Goal: Task Accomplishment & Management: Use online tool/utility

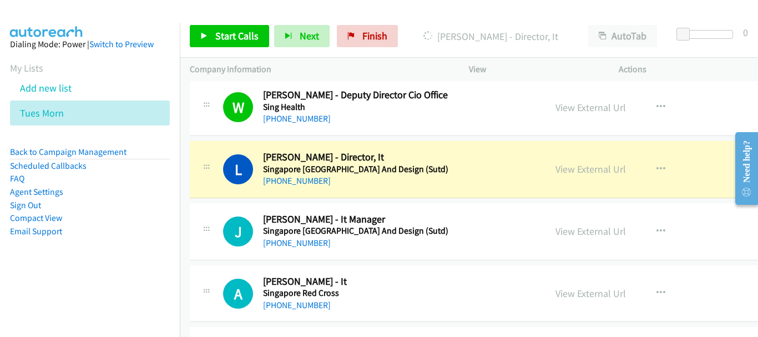
scroll to position [9423, 0]
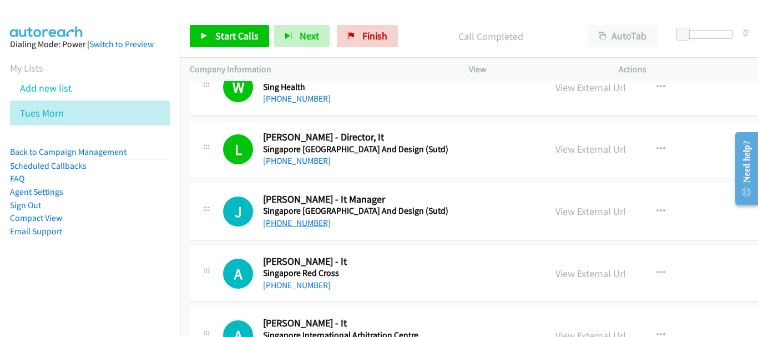
click at [303, 223] on link "+65 8189 3987" at bounding box center [297, 222] width 68 height 11
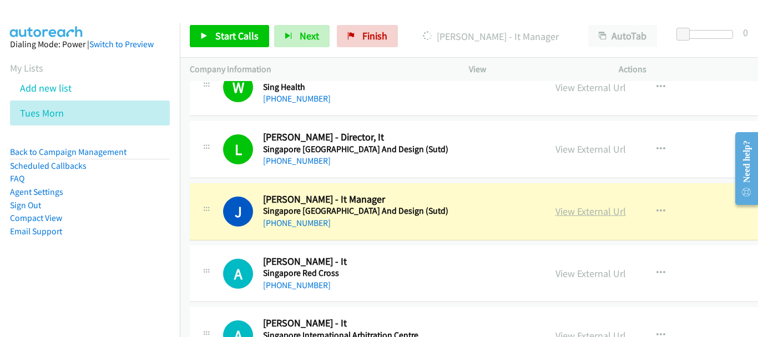
click at [555, 207] on link "View External Url" at bounding box center [590, 211] width 70 height 13
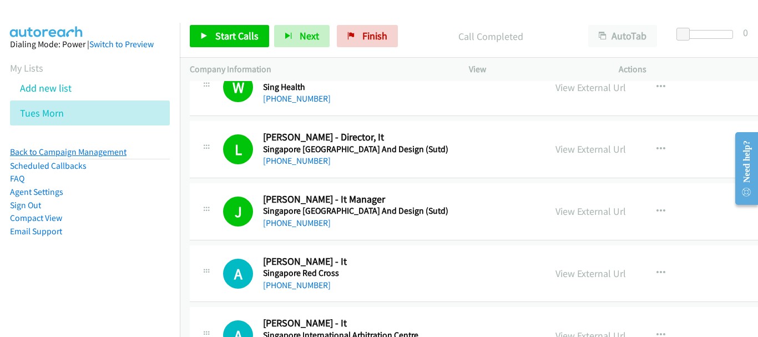
click at [115, 154] on link "Back to Campaign Management" at bounding box center [68, 151] width 116 height 11
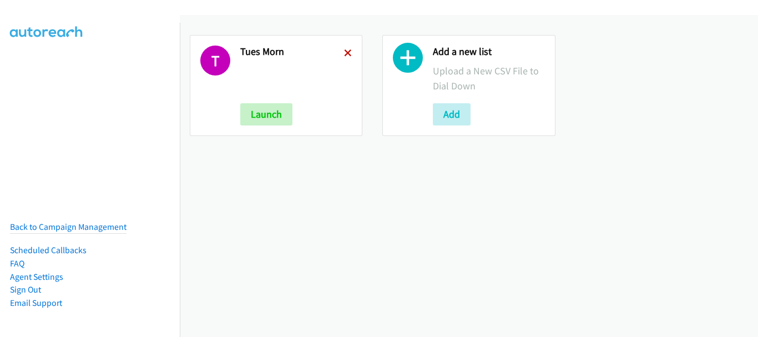
click at [346, 55] on icon at bounding box center [348, 54] width 8 height 8
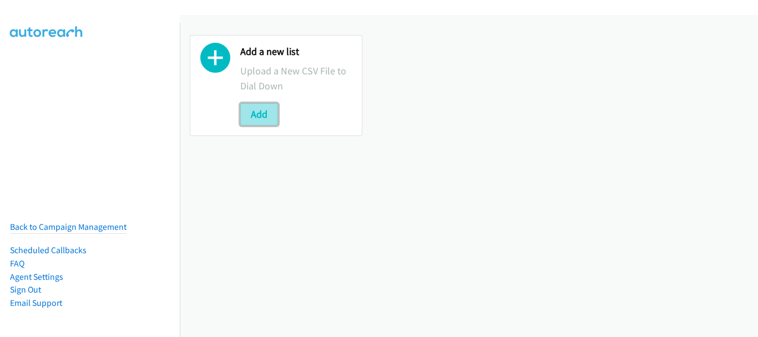
click at [257, 119] on button "Add" at bounding box center [259, 114] width 38 height 22
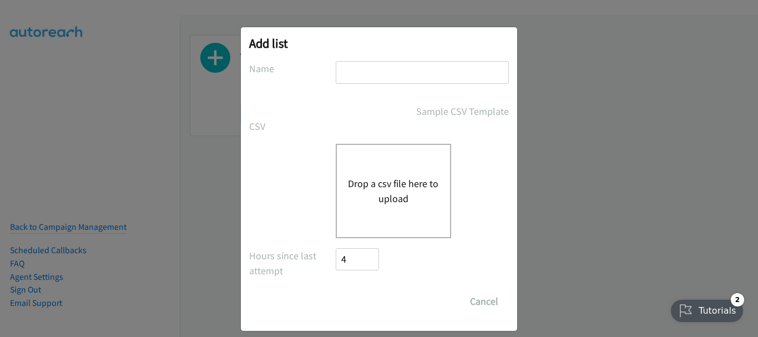
click at [373, 73] on input "text" at bounding box center [422, 72] width 173 height 23
type input "New List"
click at [374, 185] on button "Drop a csv file here to upload" at bounding box center [393, 191] width 91 height 30
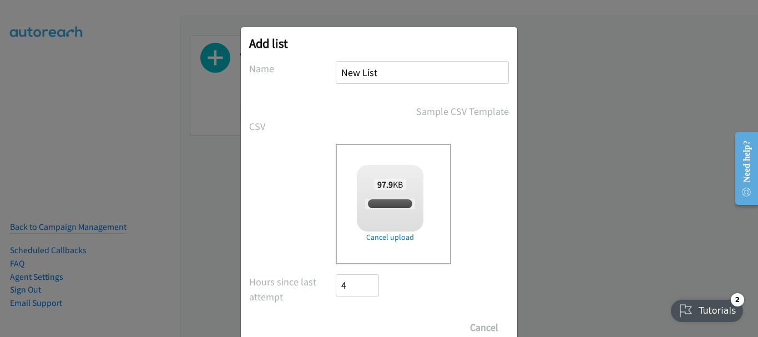
checkbox input "true"
click at [380, 326] on input "Save List" at bounding box center [365, 327] width 58 height 22
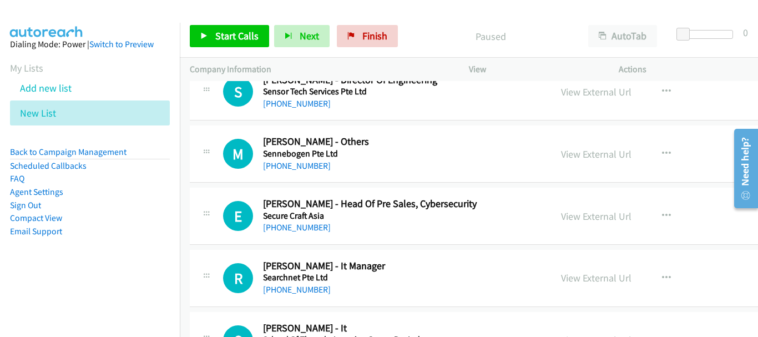
scroll to position [111, 0]
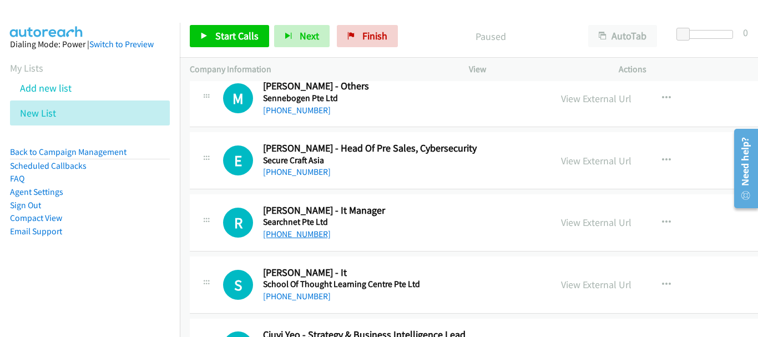
click at [307, 234] on link "[PHONE_NUMBER]" at bounding box center [297, 233] width 68 height 11
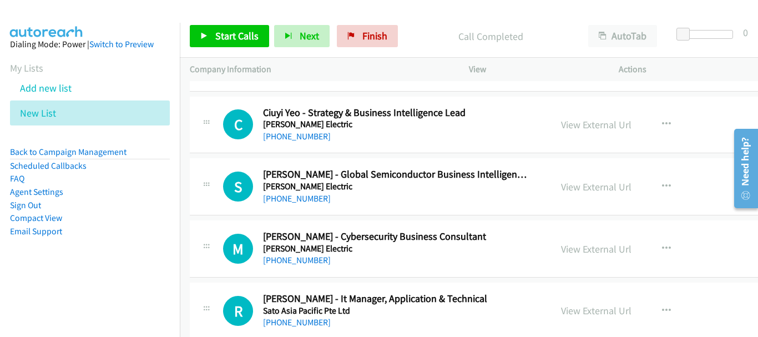
scroll to position [388, 0]
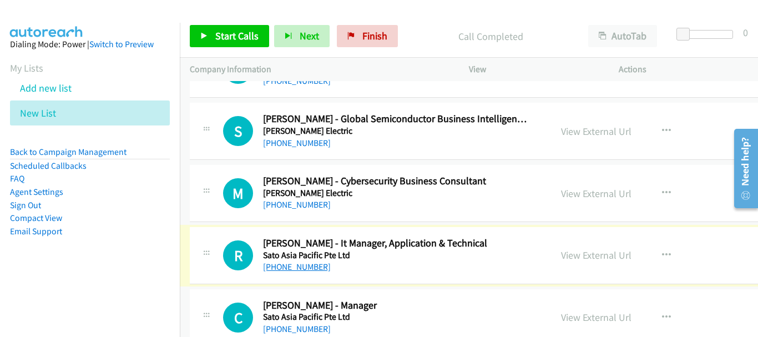
click at [291, 268] on link "[PHONE_NUMBER]" at bounding box center [297, 266] width 68 height 11
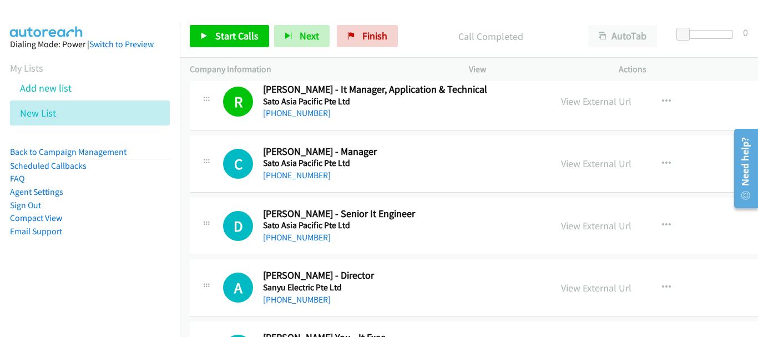
scroll to position [555, 0]
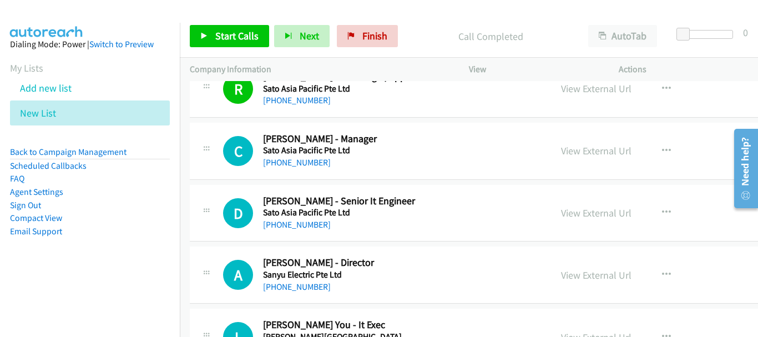
click at [298, 230] on div "[PHONE_NUMBER]" at bounding box center [396, 224] width 267 height 13
click at [299, 226] on link "[PHONE_NUMBER]" at bounding box center [297, 224] width 68 height 11
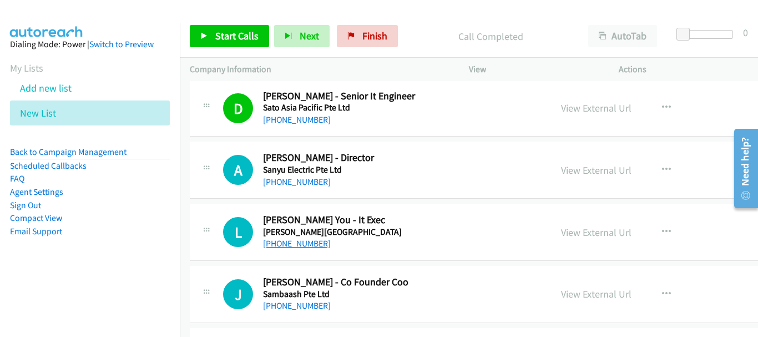
scroll to position [665, 0]
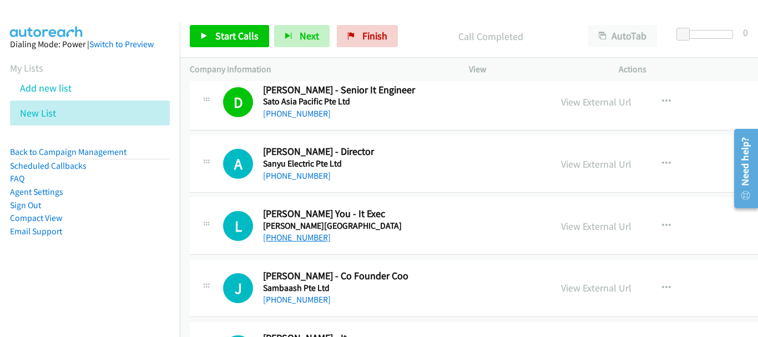
click at [299, 240] on link "[PHONE_NUMBER]" at bounding box center [297, 237] width 68 height 11
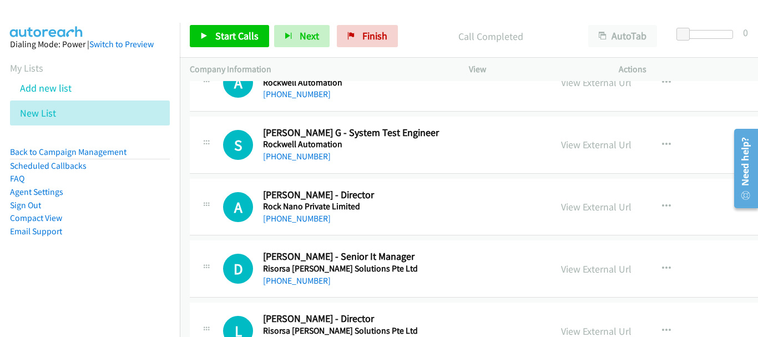
scroll to position [1608, 0]
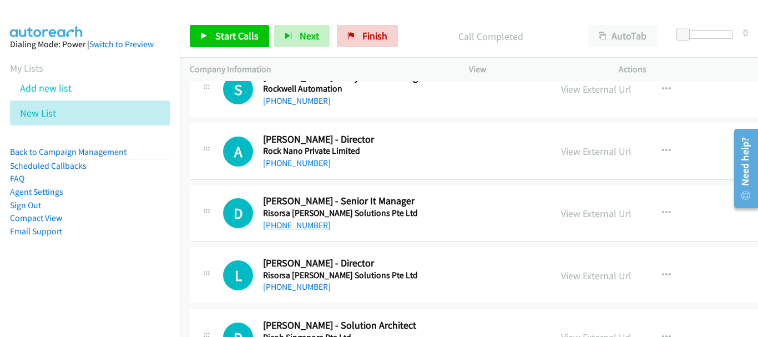
click at [306, 228] on link "[PHONE_NUMBER]" at bounding box center [297, 225] width 68 height 11
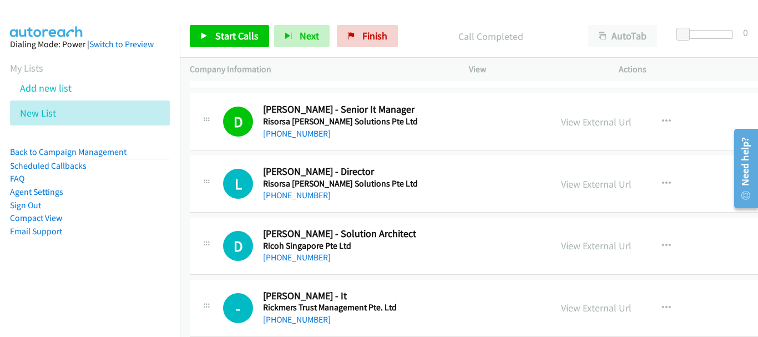
scroll to position [1719, 0]
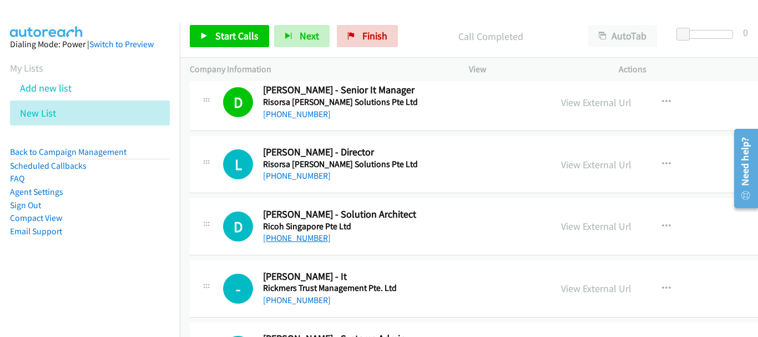
click at [298, 237] on link "[PHONE_NUMBER]" at bounding box center [297, 237] width 68 height 11
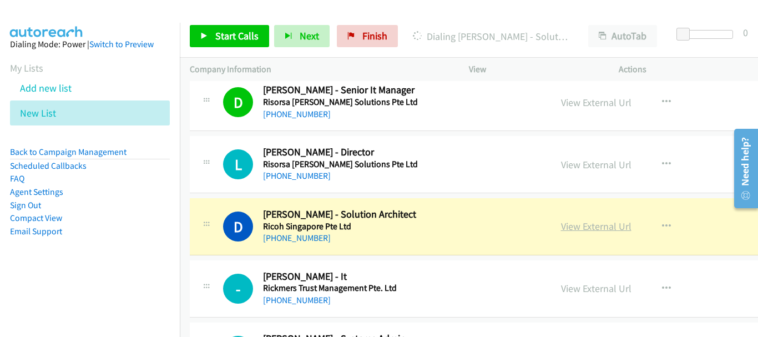
click at [561, 230] on link "View External Url" at bounding box center [596, 226] width 70 height 13
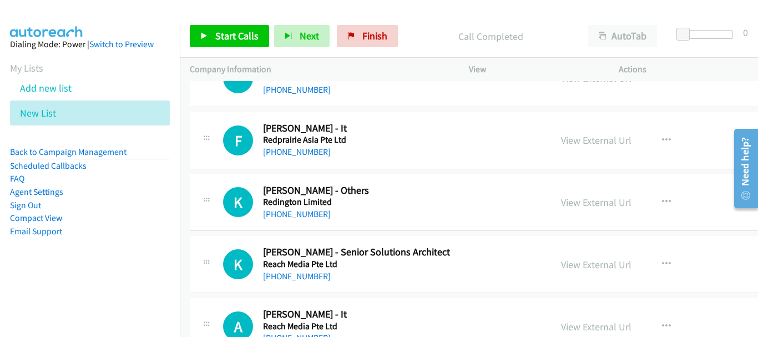
scroll to position [2274, 0]
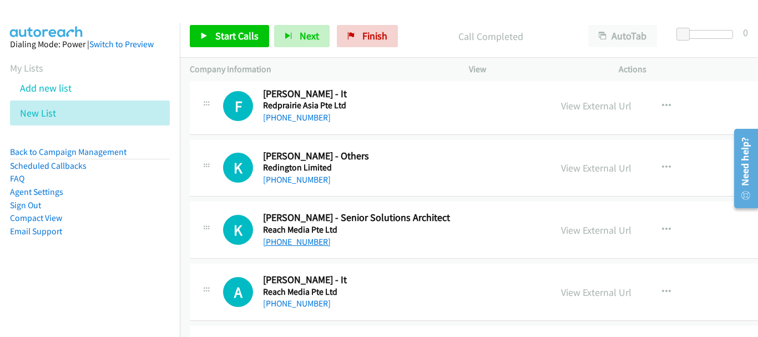
click at [306, 245] on link "[PHONE_NUMBER]" at bounding box center [297, 241] width 68 height 11
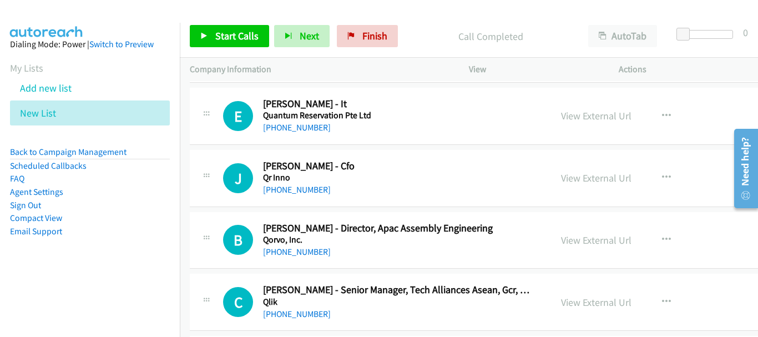
scroll to position [2995, 0]
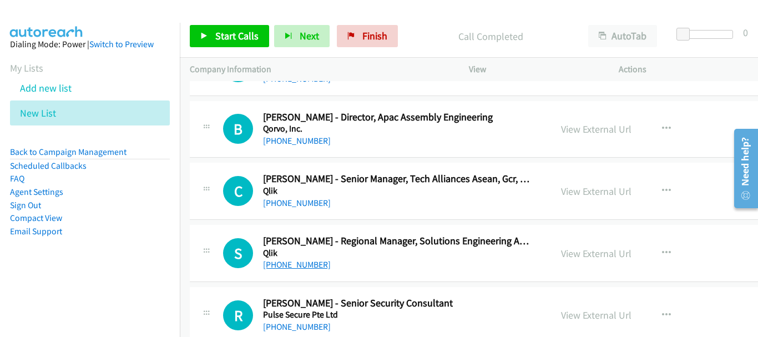
click at [296, 265] on link "[PHONE_NUMBER]" at bounding box center [297, 264] width 68 height 11
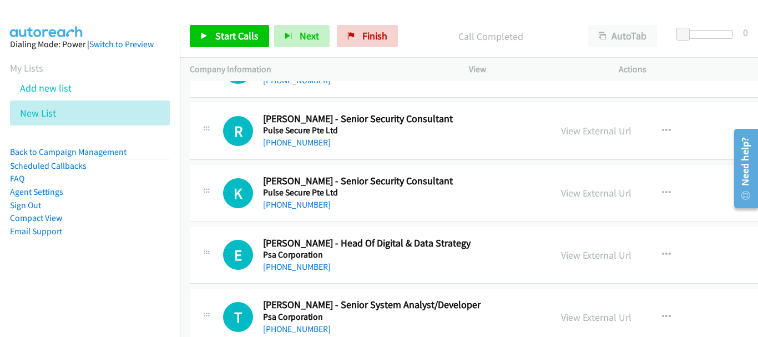
scroll to position [3217, 0]
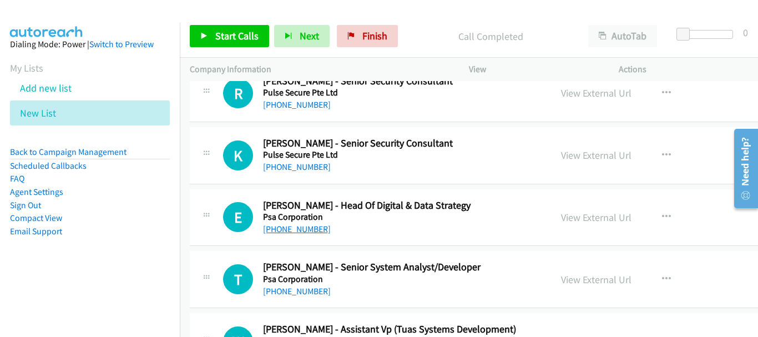
click at [303, 231] on link "[PHONE_NUMBER]" at bounding box center [297, 228] width 68 height 11
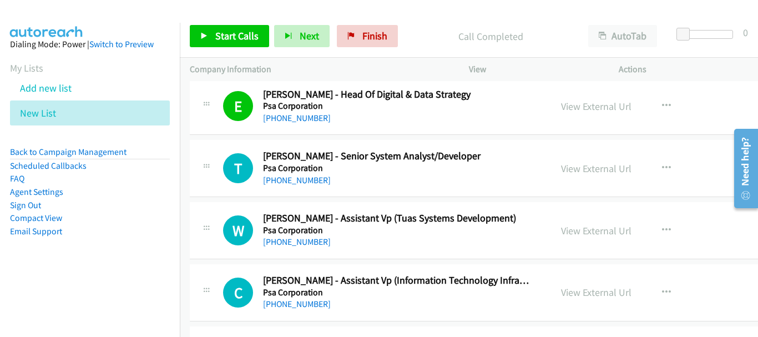
click at [294, 172] on h5 "Psa Corporation" at bounding box center [396, 167] width 267 height 11
click at [293, 180] on link "[PHONE_NUMBER]" at bounding box center [297, 180] width 68 height 11
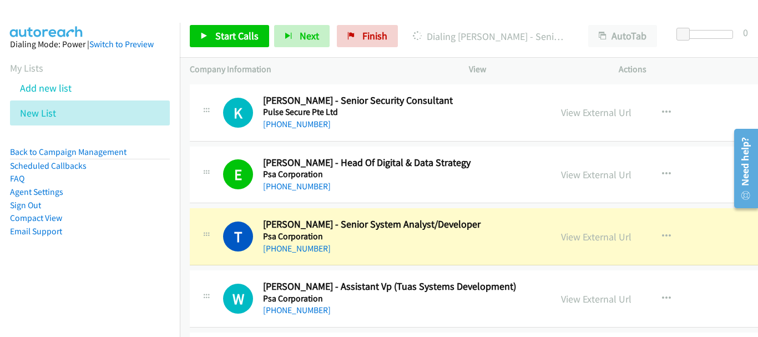
scroll to position [3272, 0]
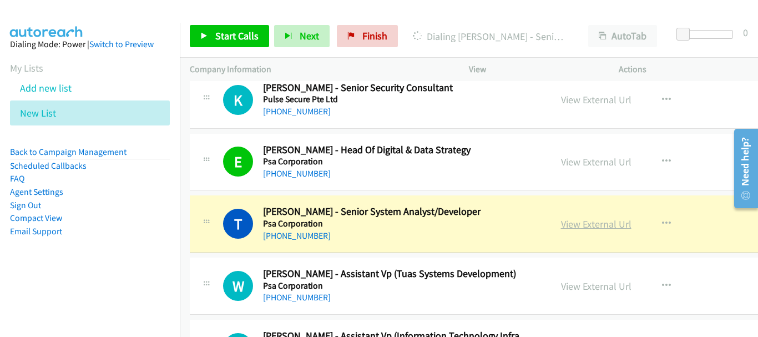
click at [561, 227] on link "View External Url" at bounding box center [596, 223] width 70 height 13
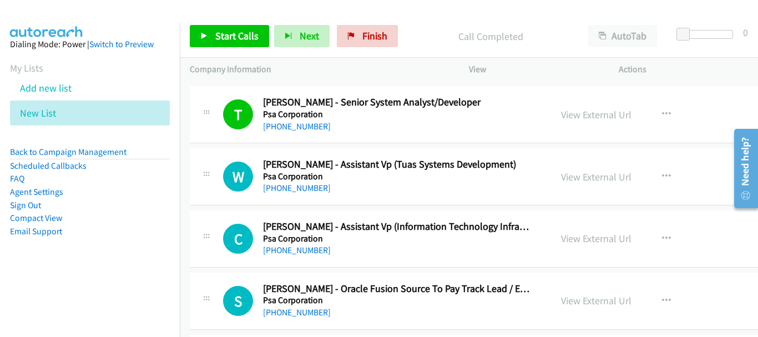
scroll to position [3383, 0]
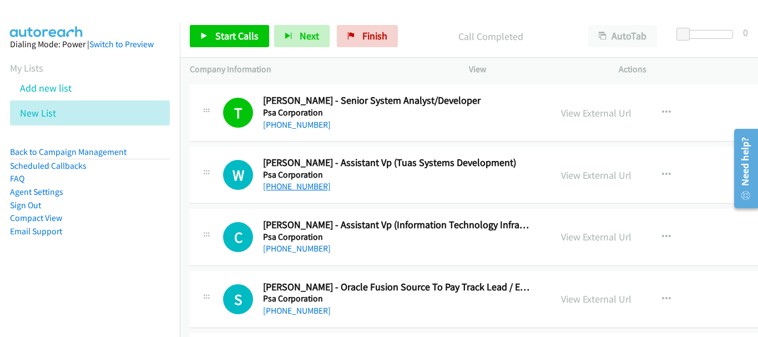
click at [309, 185] on link "[PHONE_NUMBER]" at bounding box center [297, 186] width 68 height 11
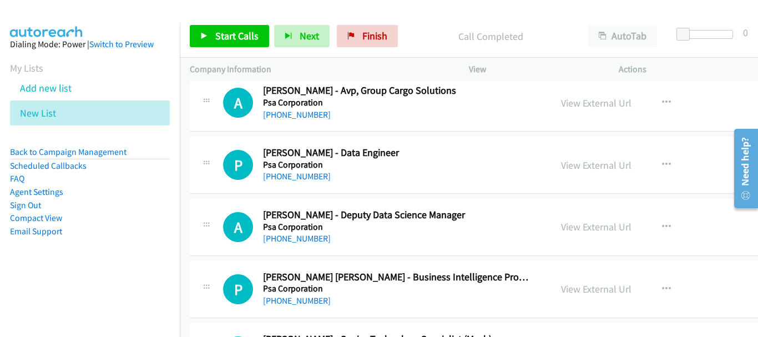
scroll to position [3716, 0]
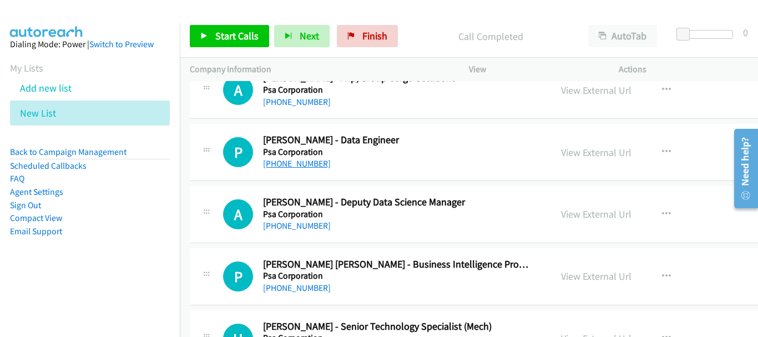
click at [278, 165] on link "[PHONE_NUMBER]" at bounding box center [297, 163] width 68 height 11
click at [293, 229] on link "[PHONE_NUMBER]" at bounding box center [297, 225] width 68 height 11
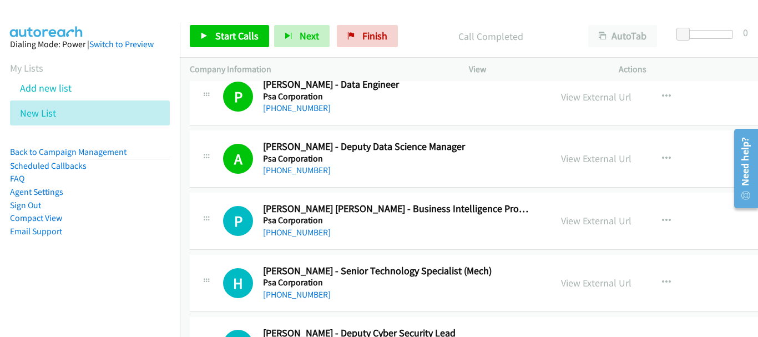
scroll to position [3827, 0]
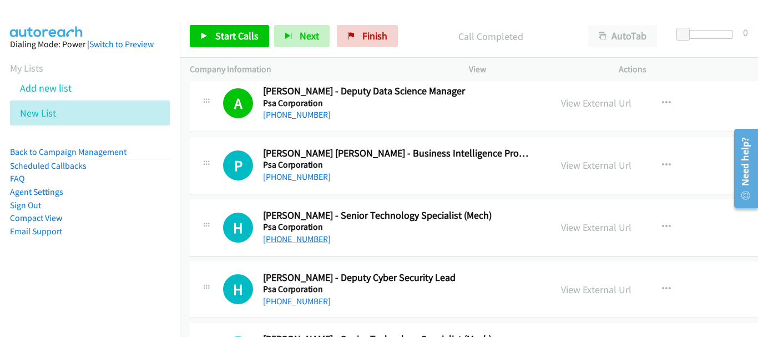
click at [302, 240] on link "[PHONE_NUMBER]" at bounding box center [297, 238] width 68 height 11
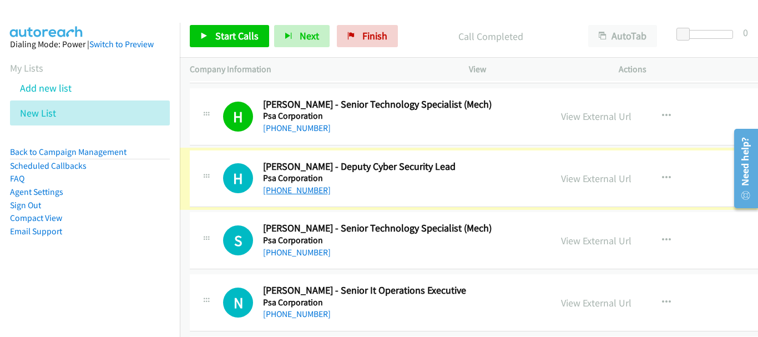
click at [305, 190] on link "[PHONE_NUMBER]" at bounding box center [297, 190] width 68 height 11
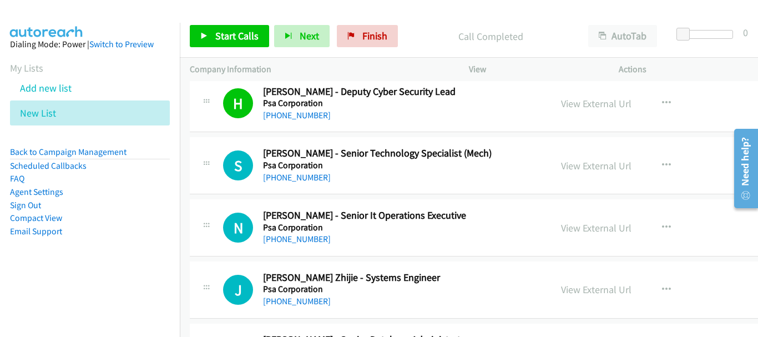
scroll to position [3993, 0]
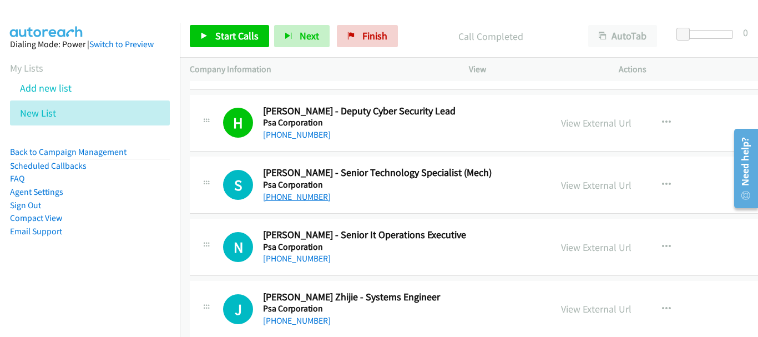
click at [289, 194] on link "[PHONE_NUMBER]" at bounding box center [297, 196] width 68 height 11
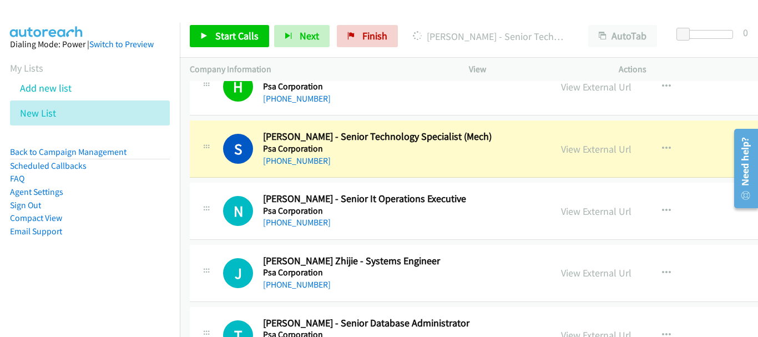
scroll to position [4048, 0]
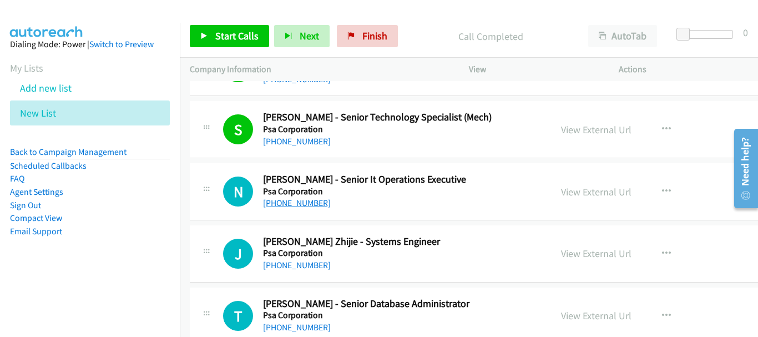
click at [305, 204] on link "[PHONE_NUMBER]" at bounding box center [297, 202] width 68 height 11
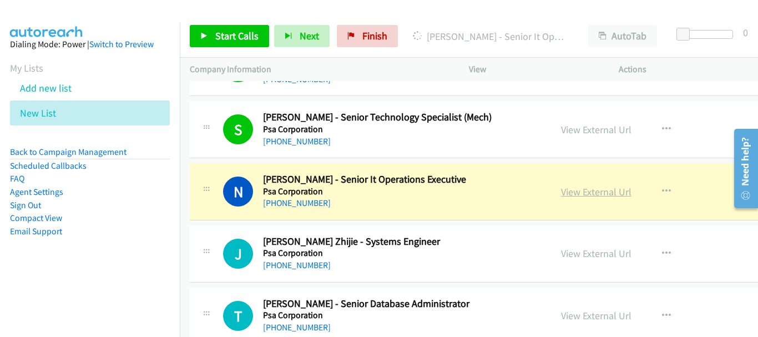
click at [561, 190] on link "View External Url" at bounding box center [596, 191] width 70 height 13
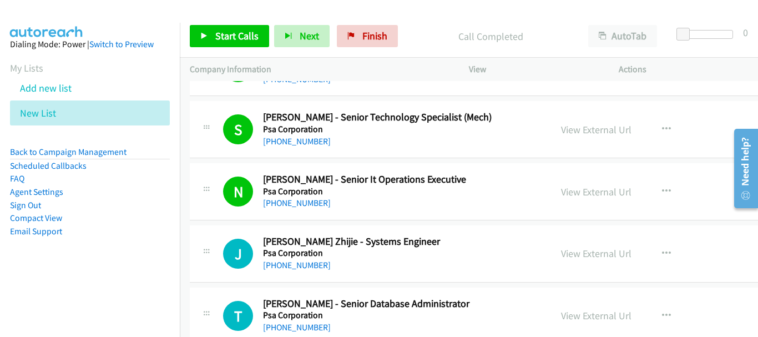
scroll to position [4159, 0]
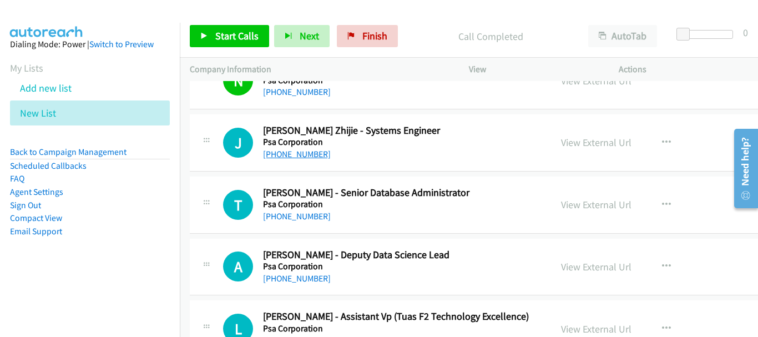
click at [293, 153] on link "[PHONE_NUMBER]" at bounding box center [297, 154] width 68 height 11
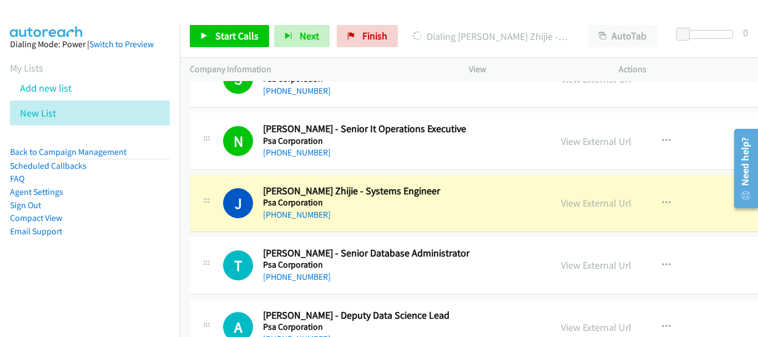
scroll to position [4048, 0]
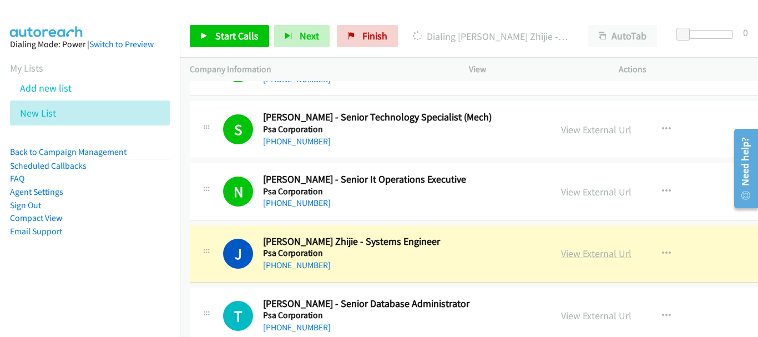
click at [561, 253] on link "View External Url" at bounding box center [596, 253] width 70 height 13
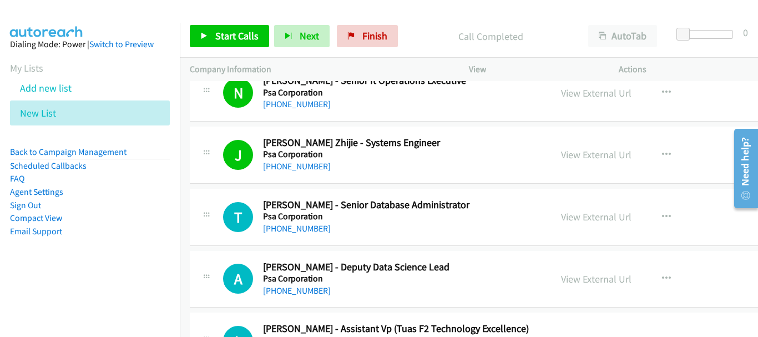
scroll to position [4159, 0]
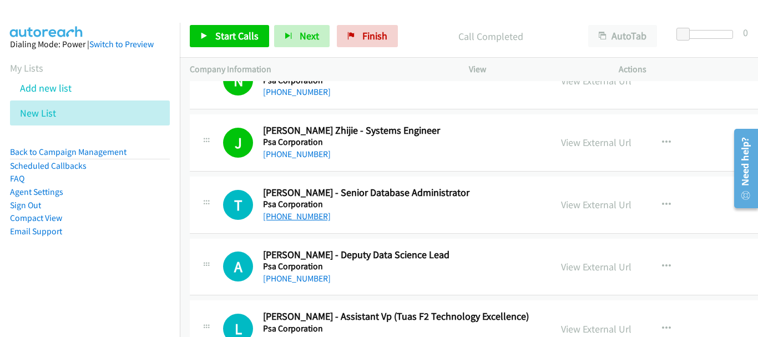
click at [297, 215] on link "[PHONE_NUMBER]" at bounding box center [297, 216] width 68 height 11
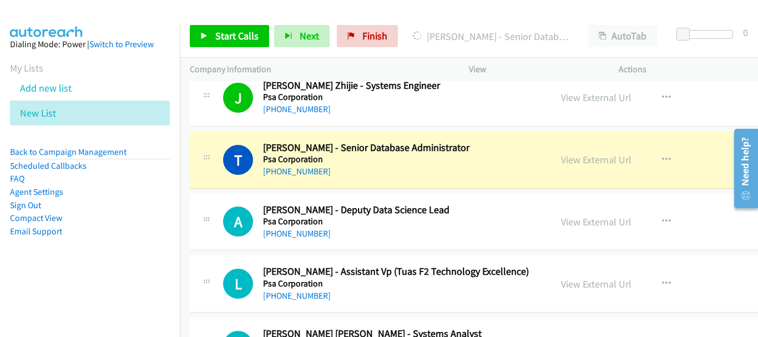
scroll to position [4215, 0]
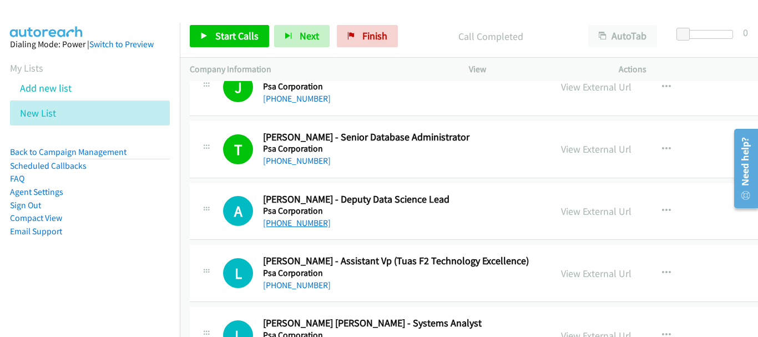
click at [301, 226] on link "[PHONE_NUMBER]" at bounding box center [297, 222] width 68 height 11
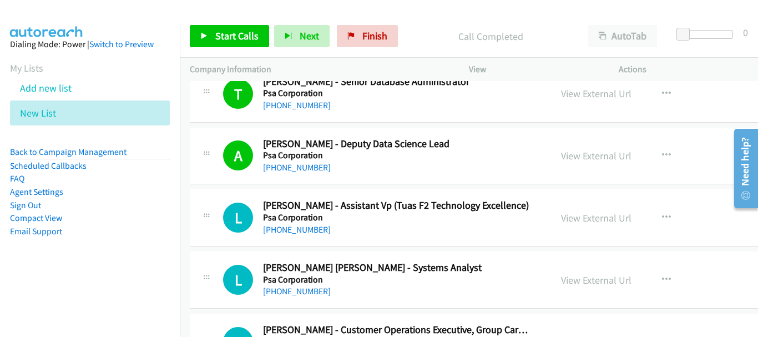
scroll to position [4326, 0]
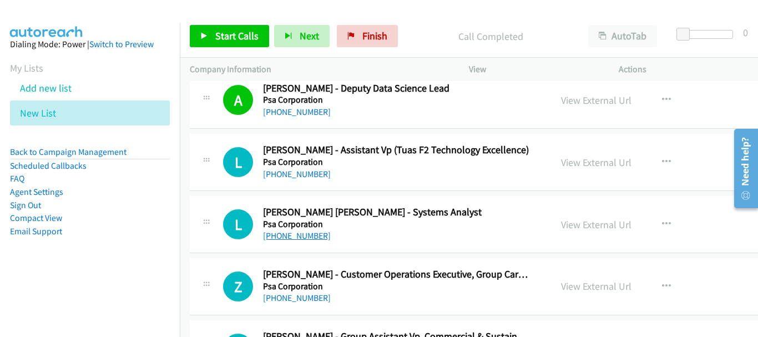
click at [299, 238] on link "[PHONE_NUMBER]" at bounding box center [297, 235] width 68 height 11
click at [306, 294] on link "[PHONE_NUMBER]" at bounding box center [297, 297] width 68 height 11
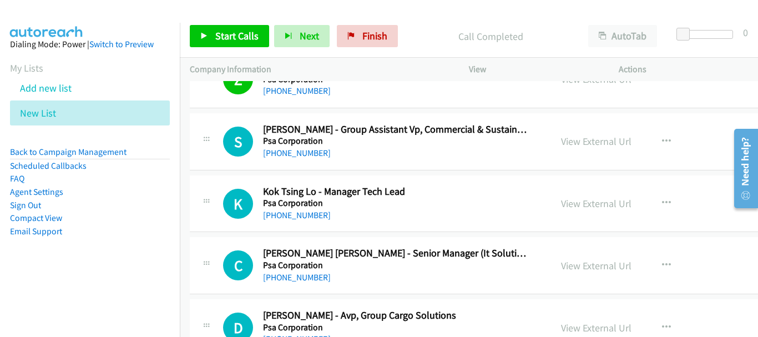
scroll to position [4548, 0]
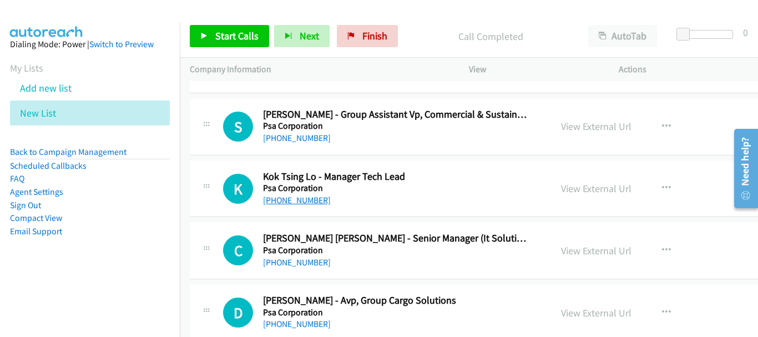
click at [281, 197] on link "[PHONE_NUMBER]" at bounding box center [297, 200] width 68 height 11
click at [295, 260] on link "[PHONE_NUMBER]" at bounding box center [297, 262] width 68 height 11
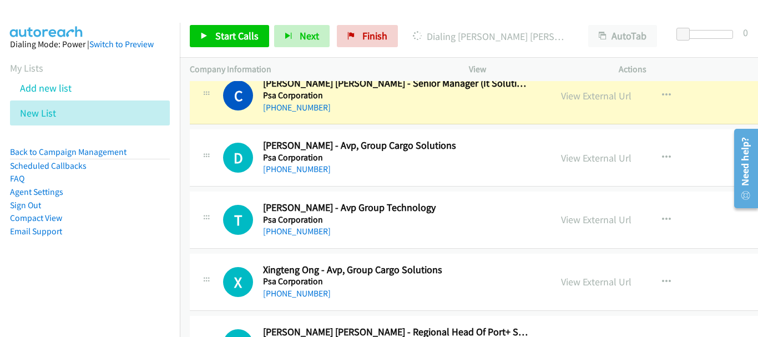
scroll to position [4714, 0]
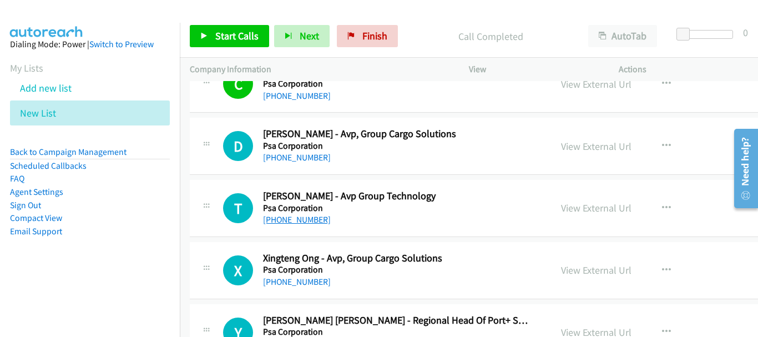
click at [296, 222] on link "[PHONE_NUMBER]" at bounding box center [297, 219] width 68 height 11
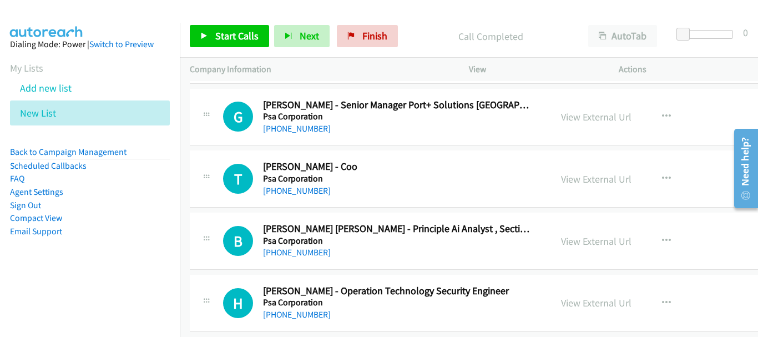
scroll to position [5047, 0]
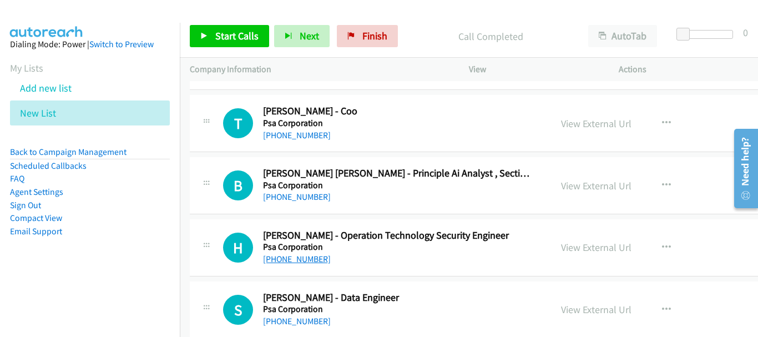
click at [299, 254] on link "[PHONE_NUMBER]" at bounding box center [297, 258] width 68 height 11
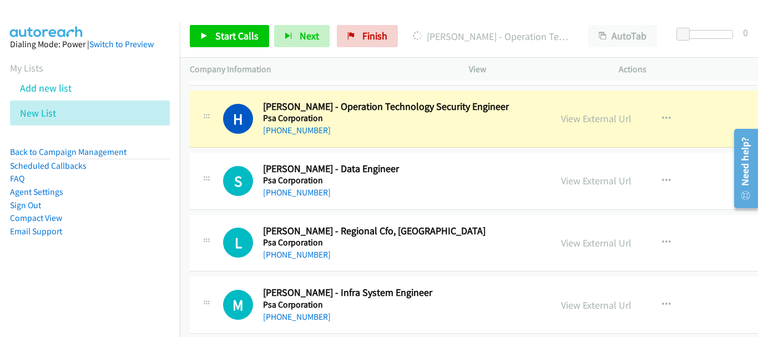
scroll to position [5158, 0]
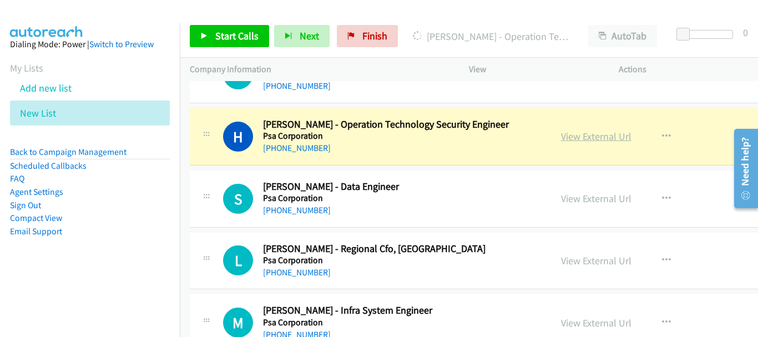
click at [561, 140] on link "View External Url" at bounding box center [596, 136] width 70 height 13
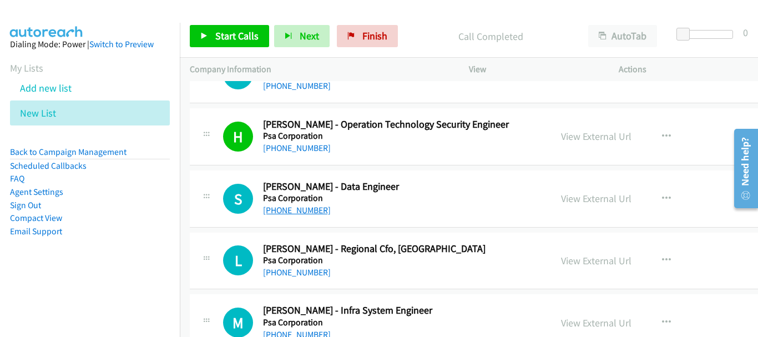
click at [301, 211] on link "[PHONE_NUMBER]" at bounding box center [297, 210] width 68 height 11
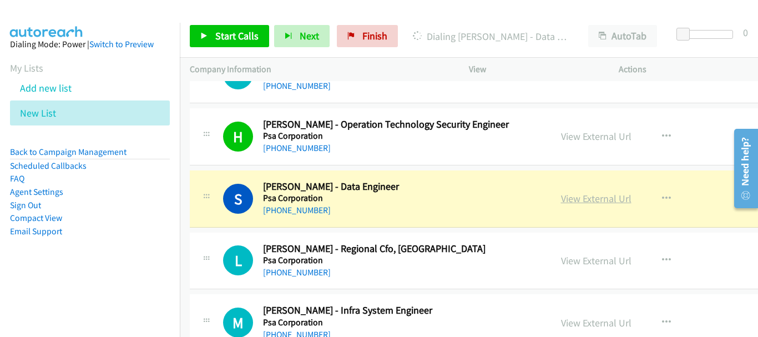
click at [568, 201] on link "View External Url" at bounding box center [596, 198] width 70 height 13
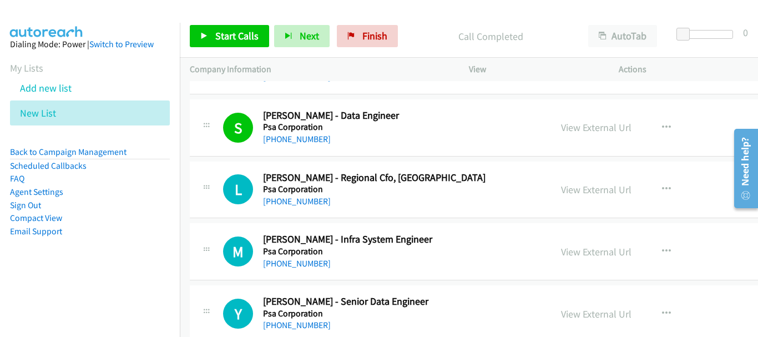
scroll to position [5268, 0]
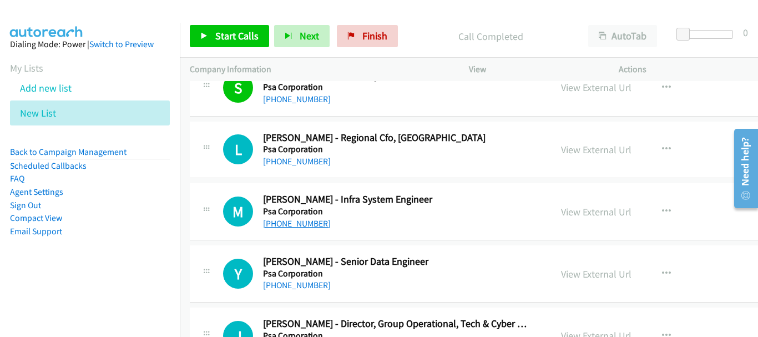
click at [302, 227] on link "[PHONE_NUMBER]" at bounding box center [297, 223] width 68 height 11
click at [306, 282] on link "[PHONE_NUMBER]" at bounding box center [297, 285] width 68 height 11
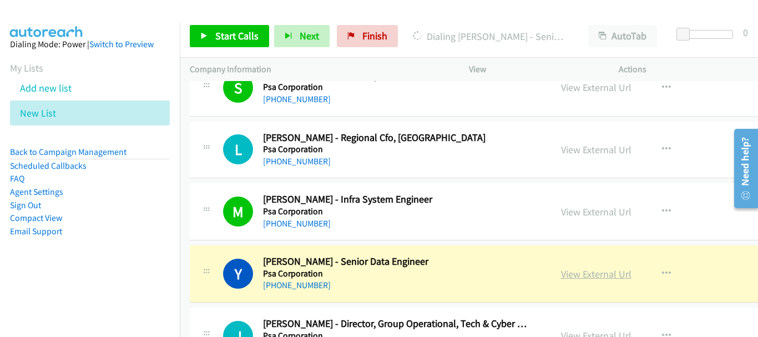
click at [561, 271] on link "View External Url" at bounding box center [596, 273] width 70 height 13
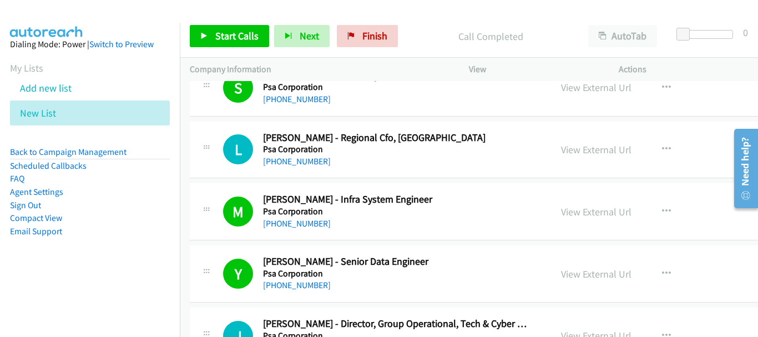
scroll to position [5379, 0]
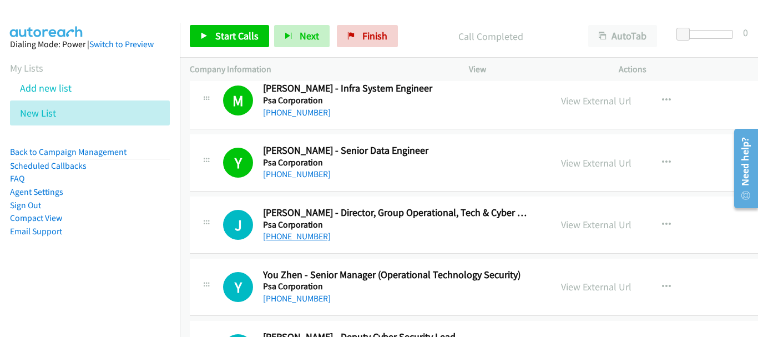
click at [275, 237] on link "[PHONE_NUMBER]" at bounding box center [297, 236] width 68 height 11
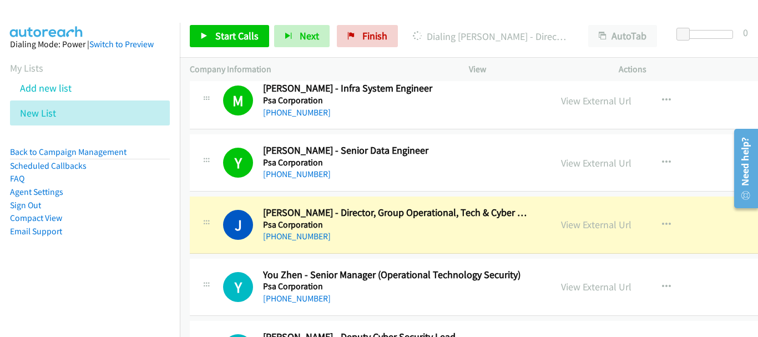
scroll to position [5435, 0]
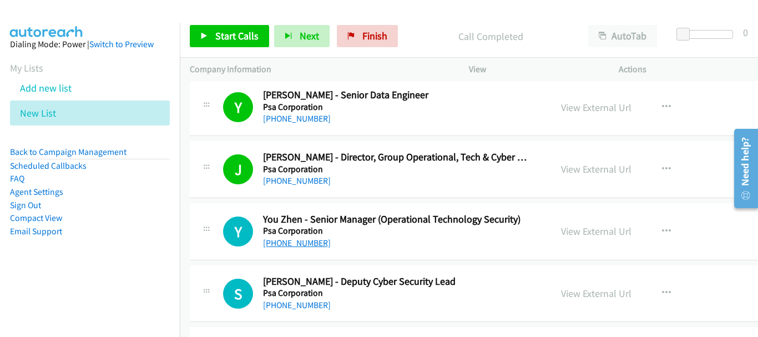
click at [294, 242] on link "[PHONE_NUMBER]" at bounding box center [297, 242] width 68 height 11
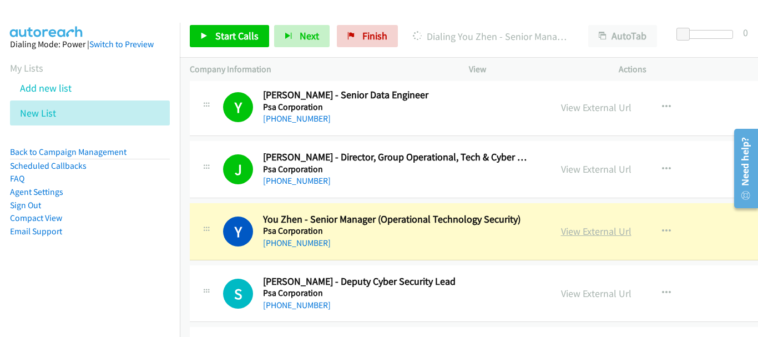
click at [579, 230] on link "View External Url" at bounding box center [596, 231] width 70 height 13
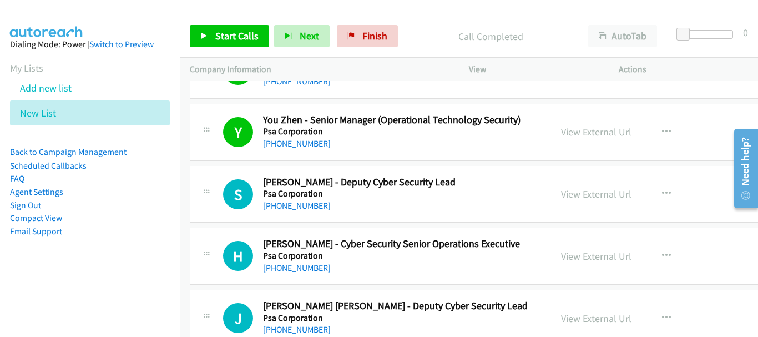
scroll to position [5546, 0]
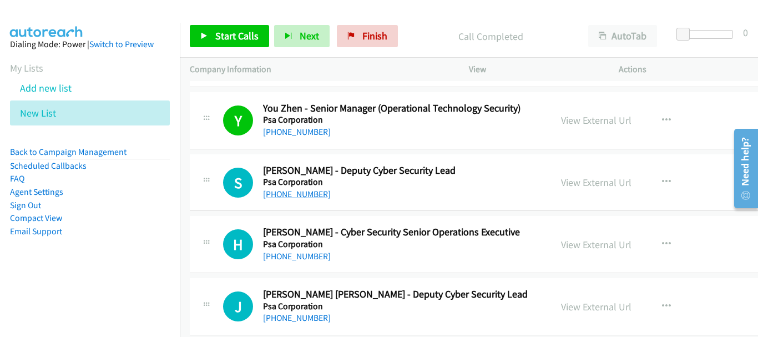
click at [292, 193] on link "[PHONE_NUMBER]" at bounding box center [297, 194] width 68 height 11
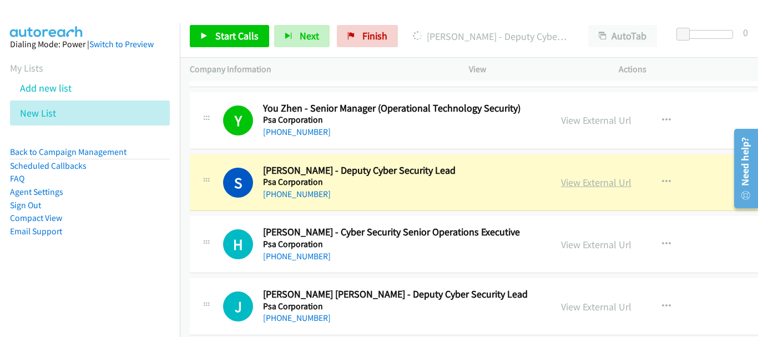
click at [561, 185] on link "View External Url" at bounding box center [596, 182] width 70 height 13
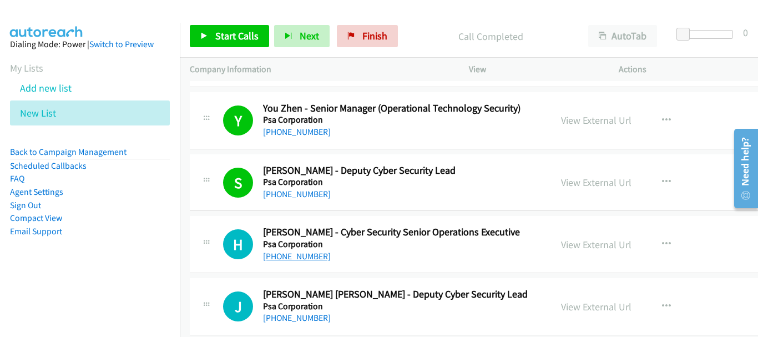
click at [302, 255] on link "[PHONE_NUMBER]" at bounding box center [297, 256] width 68 height 11
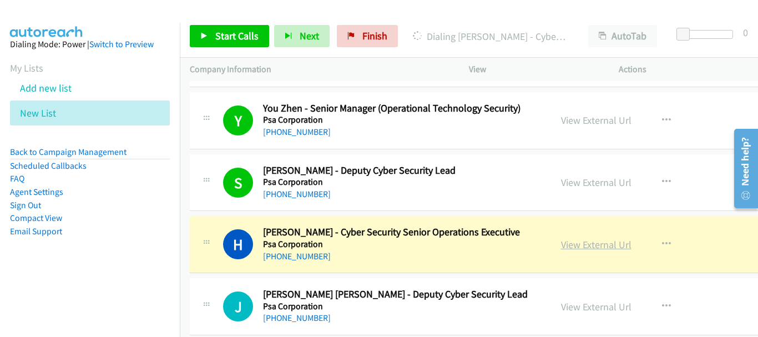
click at [561, 248] on link "View External Url" at bounding box center [596, 244] width 70 height 13
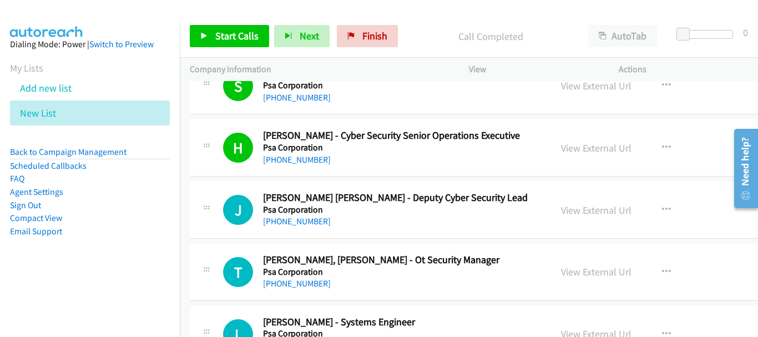
scroll to position [5657, 0]
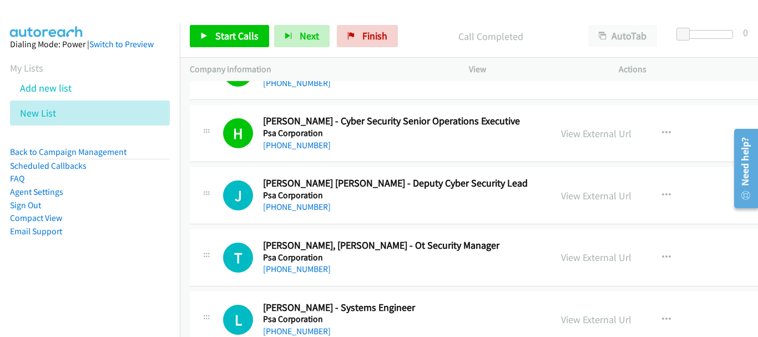
click at [283, 197] on h5 "Psa Corporation" at bounding box center [396, 195] width 267 height 11
click at [282, 204] on link "[PHONE_NUMBER]" at bounding box center [297, 206] width 68 height 11
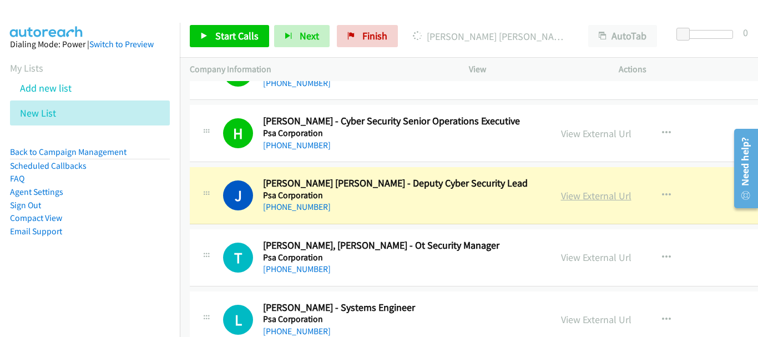
click at [577, 194] on link "View External Url" at bounding box center [596, 195] width 70 height 13
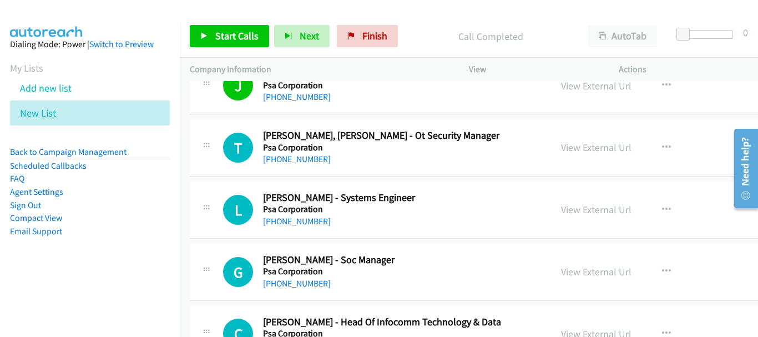
scroll to position [5768, 0]
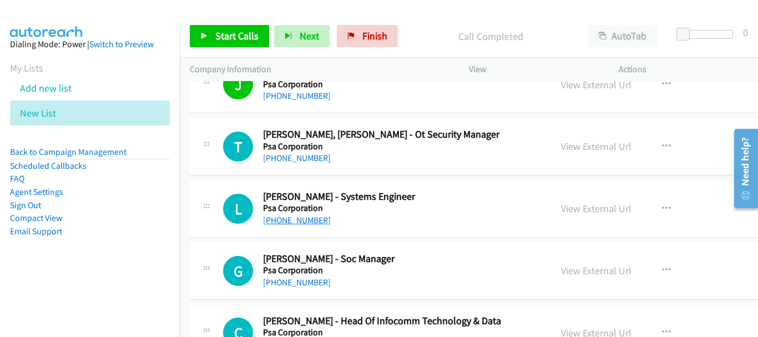
click at [294, 219] on link "[PHONE_NUMBER]" at bounding box center [297, 220] width 68 height 11
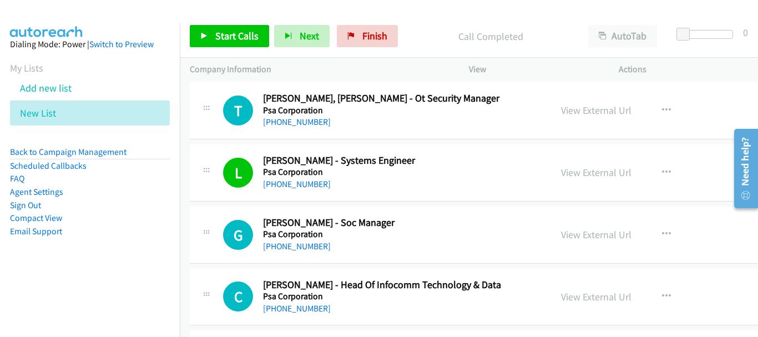
scroll to position [5823, 0]
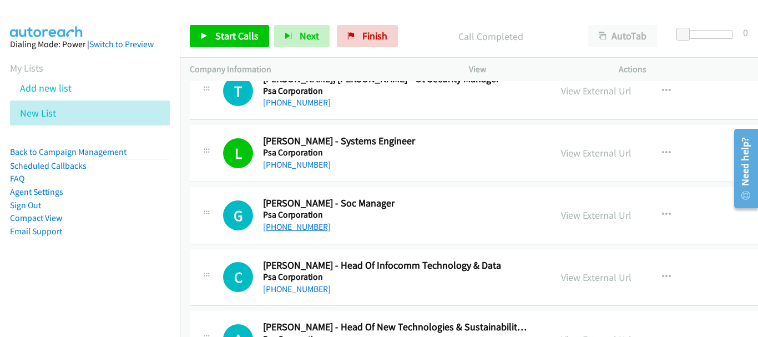
click at [298, 226] on link "[PHONE_NUMBER]" at bounding box center [297, 226] width 68 height 11
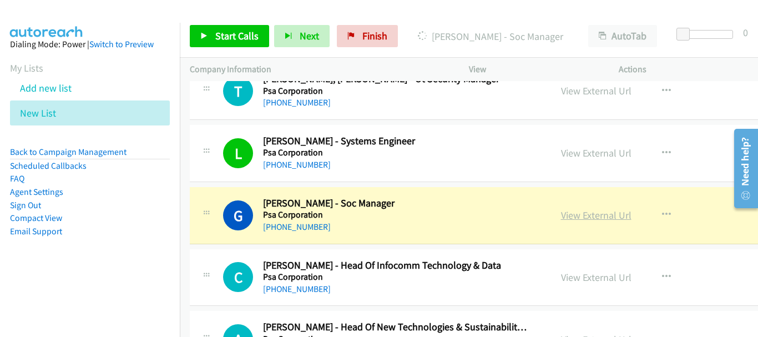
click at [566, 214] on link "View External Url" at bounding box center [596, 215] width 70 height 13
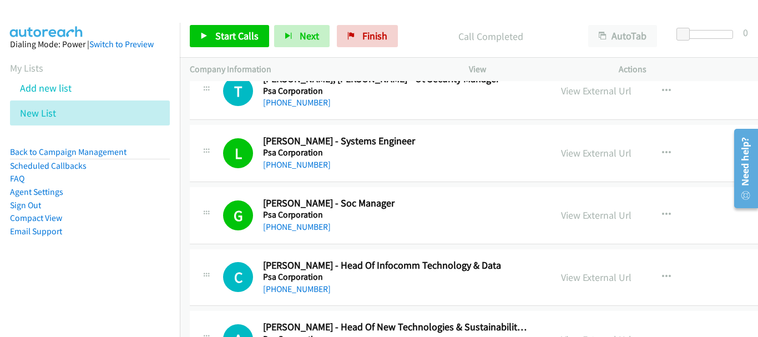
scroll to position [5879, 0]
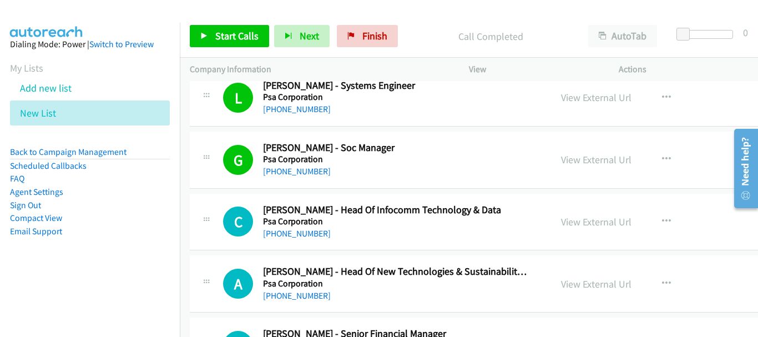
click at [271, 221] on h5 "Psa Corporation" at bounding box center [396, 221] width 267 height 11
click at [288, 232] on link "[PHONE_NUMBER]" at bounding box center [297, 233] width 68 height 11
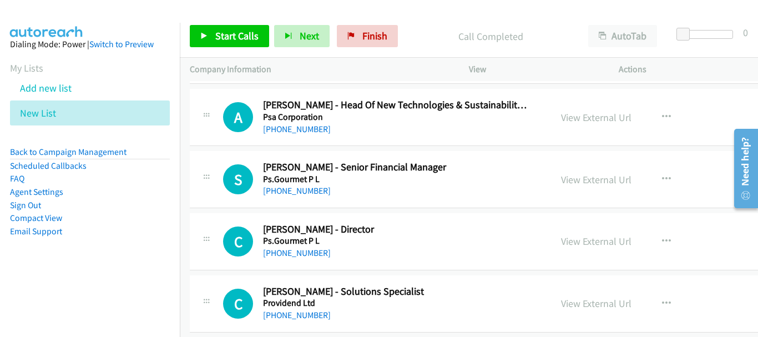
scroll to position [6156, 0]
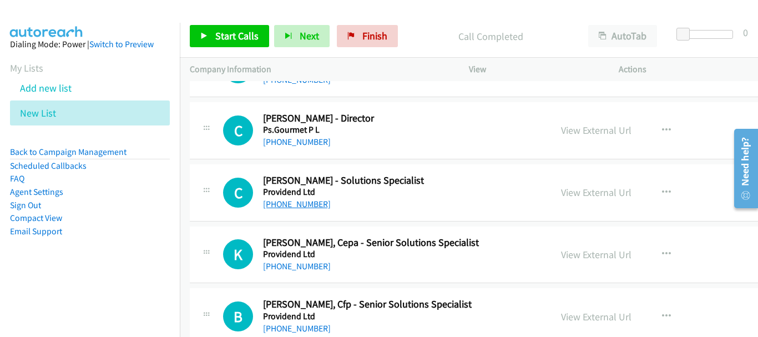
click at [293, 202] on link "[PHONE_NUMBER]" at bounding box center [297, 204] width 68 height 11
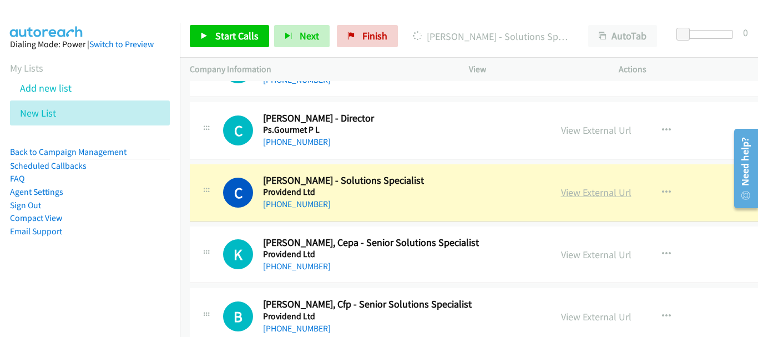
click at [575, 190] on link "View External Url" at bounding box center [596, 192] width 70 height 13
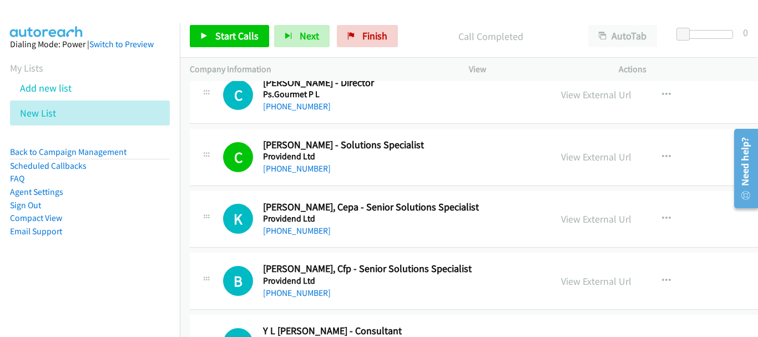
scroll to position [6211, 0]
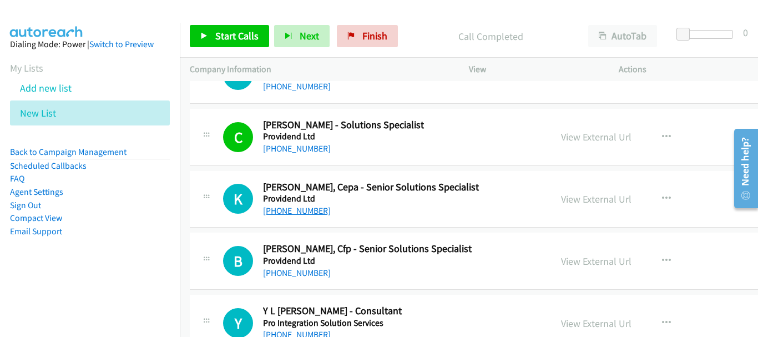
click at [293, 214] on link "[PHONE_NUMBER]" at bounding box center [297, 210] width 68 height 11
click at [299, 207] on link "[PHONE_NUMBER]" at bounding box center [297, 210] width 68 height 11
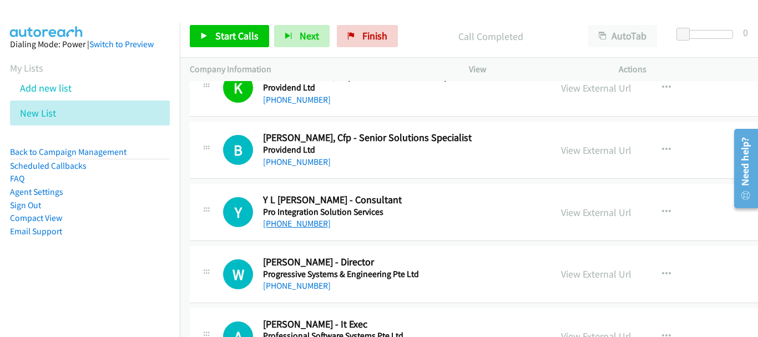
scroll to position [6267, 0]
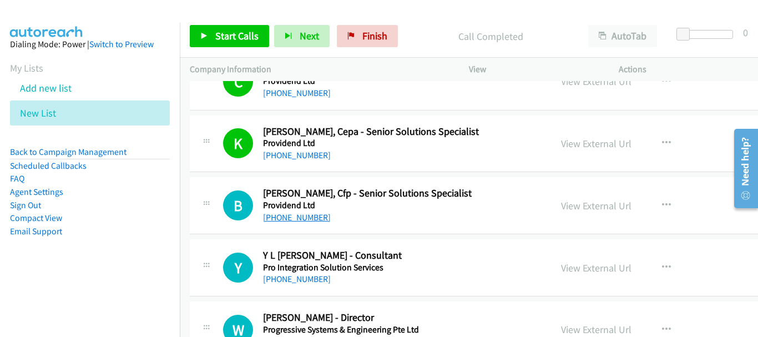
click at [303, 215] on link "[PHONE_NUMBER]" at bounding box center [297, 217] width 68 height 11
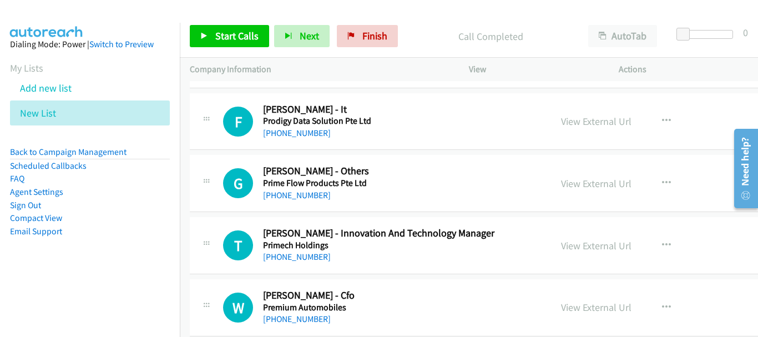
scroll to position [6599, 0]
click at [307, 254] on link "[PHONE_NUMBER]" at bounding box center [297, 256] width 68 height 11
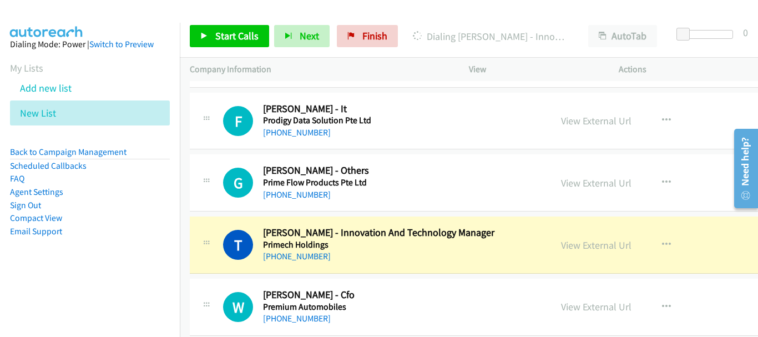
scroll to position [6655, 0]
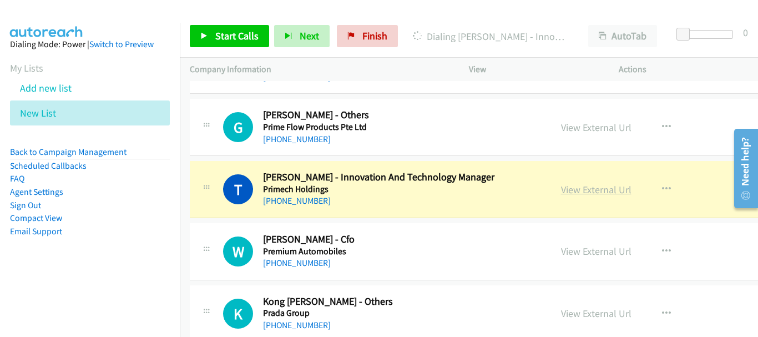
click at [585, 190] on link "View External Url" at bounding box center [596, 189] width 70 height 13
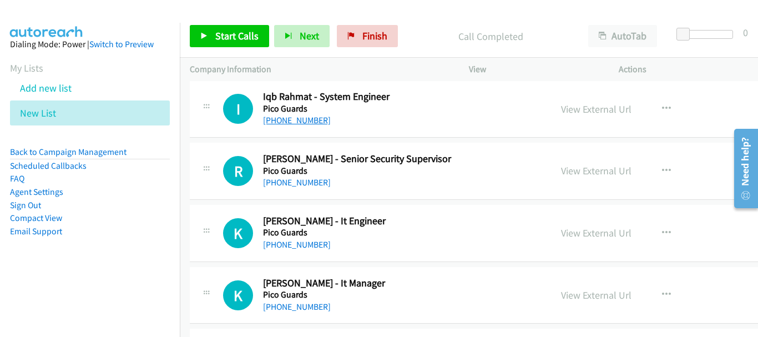
scroll to position [7431, 0]
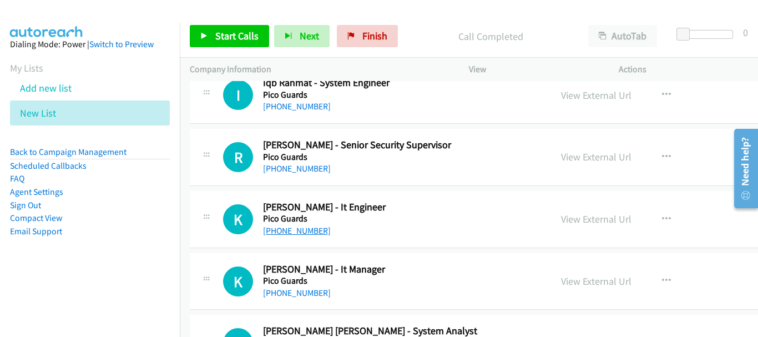
click at [292, 228] on link "[PHONE_NUMBER]" at bounding box center [297, 230] width 68 height 11
click at [303, 286] on div "[PHONE_NUMBER]" at bounding box center [396, 292] width 267 height 13
click at [303, 291] on link "[PHONE_NUMBER]" at bounding box center [297, 292] width 68 height 11
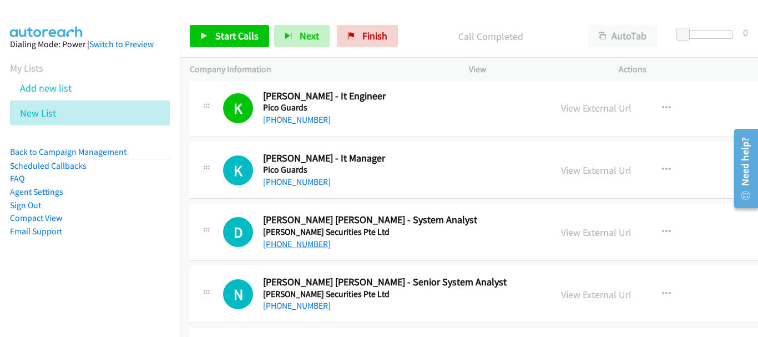
click at [313, 245] on link "[PHONE_NUMBER]" at bounding box center [297, 243] width 68 height 11
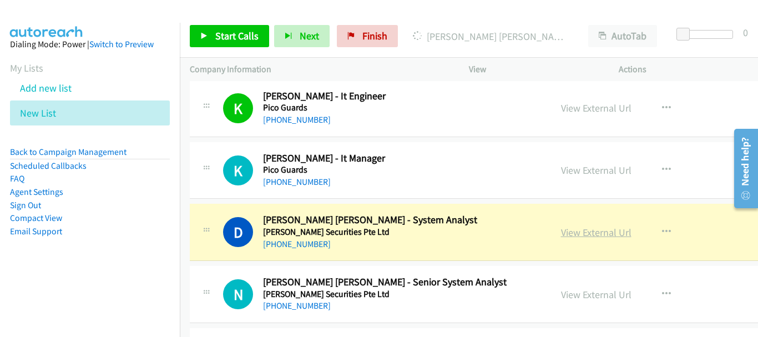
click at [571, 234] on link "View External Url" at bounding box center [596, 232] width 70 height 13
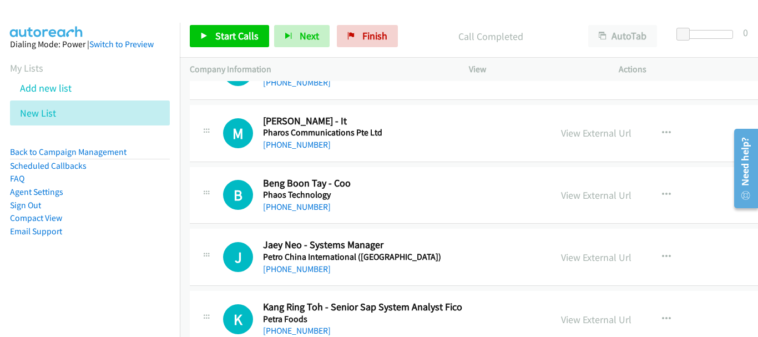
scroll to position [8208, 0]
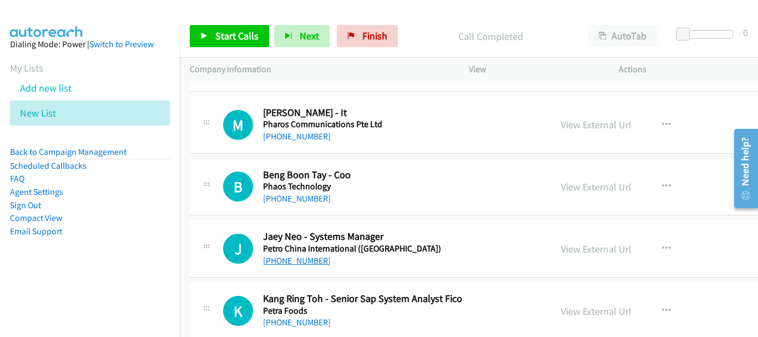
click at [293, 257] on link "[PHONE_NUMBER]" at bounding box center [297, 260] width 68 height 11
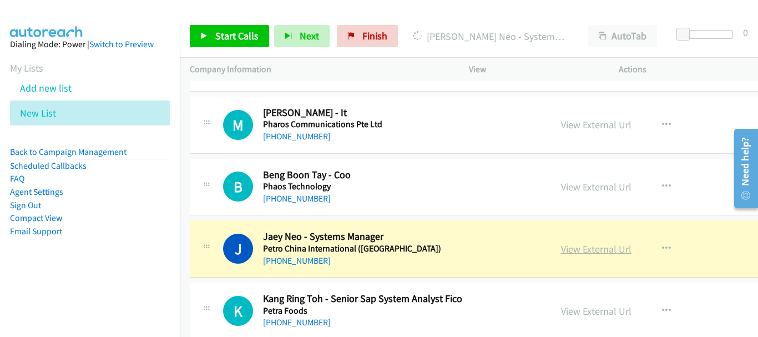
click at [576, 247] on link "View External Url" at bounding box center [596, 248] width 70 height 13
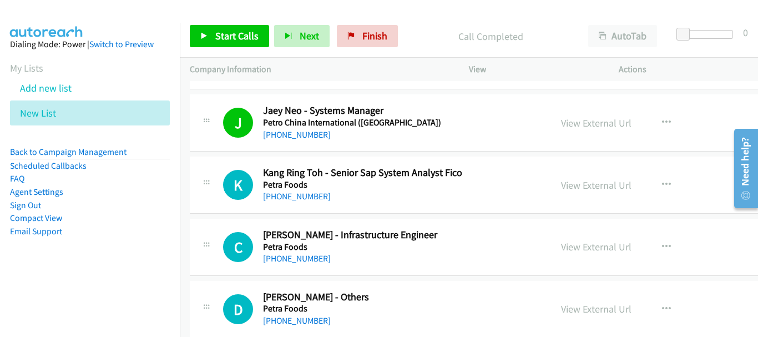
scroll to position [8374, 0]
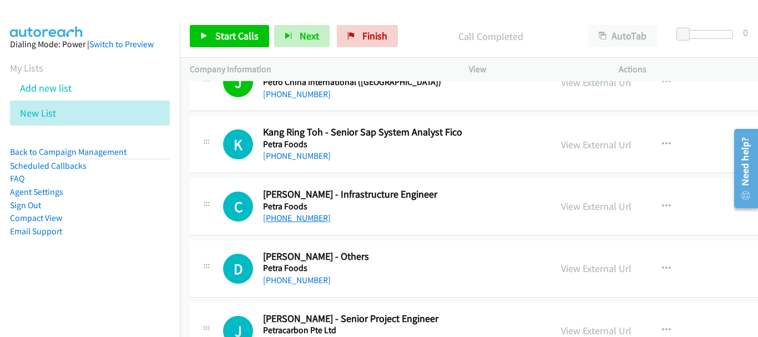
click at [296, 218] on link "[PHONE_NUMBER]" at bounding box center [297, 217] width 68 height 11
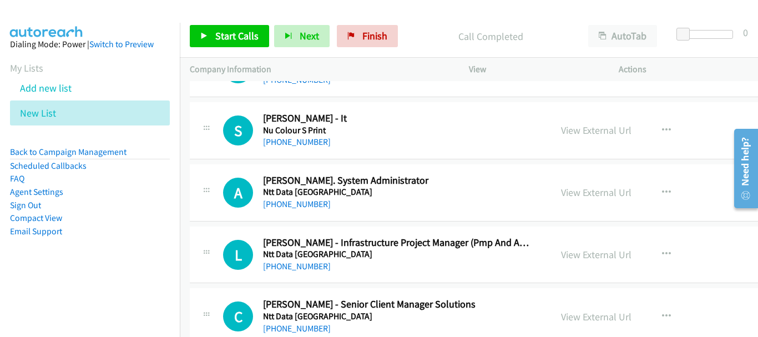
scroll to position [11369, 0]
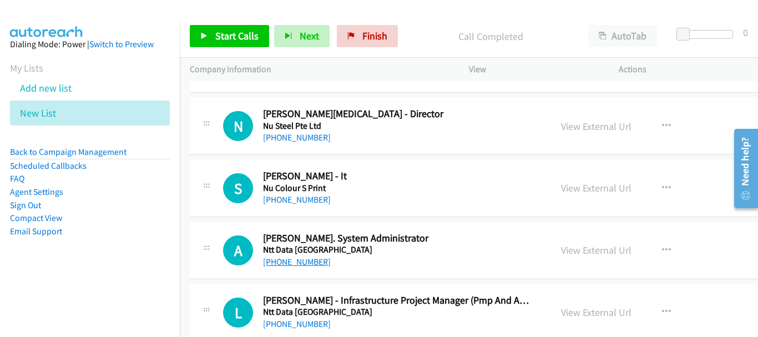
click at [293, 262] on link "[PHONE_NUMBER]" at bounding box center [297, 261] width 68 height 11
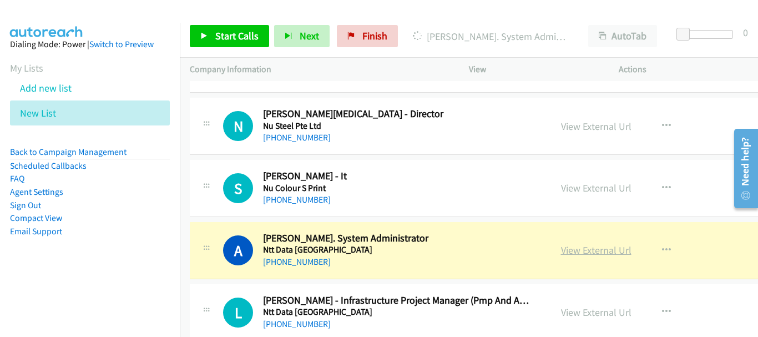
click at [561, 248] on link "View External Url" at bounding box center [596, 249] width 70 height 13
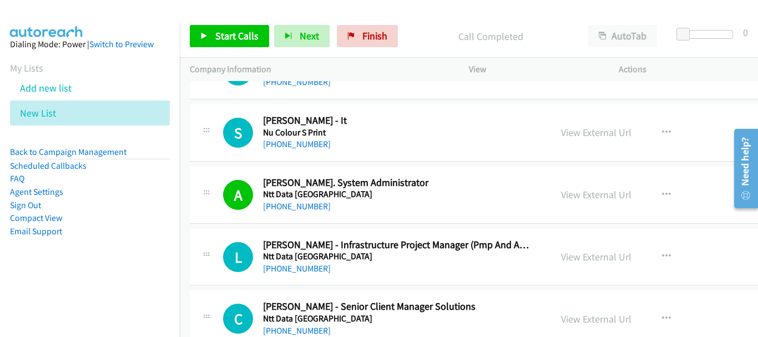
scroll to position [11480, 0]
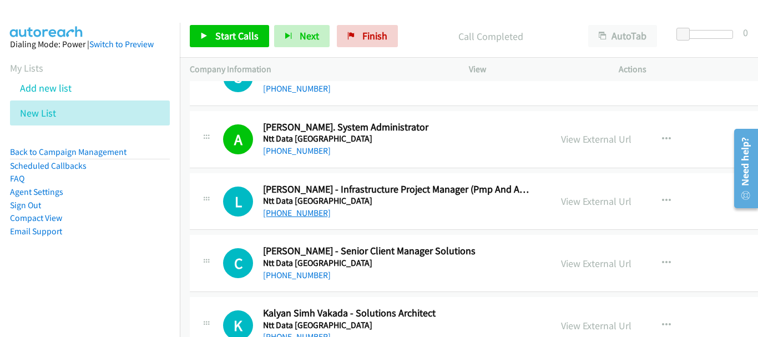
click at [305, 214] on link "[PHONE_NUMBER]" at bounding box center [297, 212] width 68 height 11
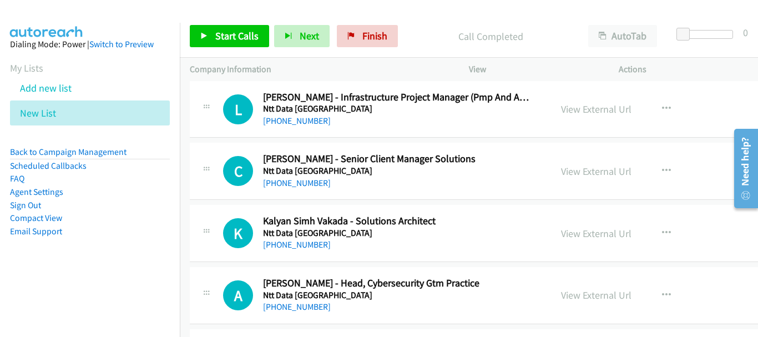
scroll to position [11591, 0]
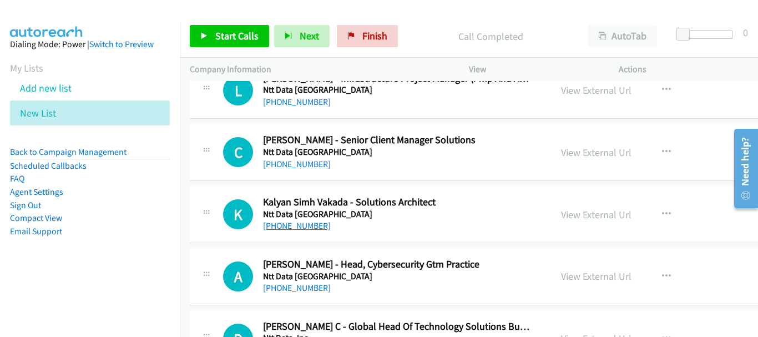
click at [284, 230] on link "[PHONE_NUMBER]" at bounding box center [297, 225] width 68 height 11
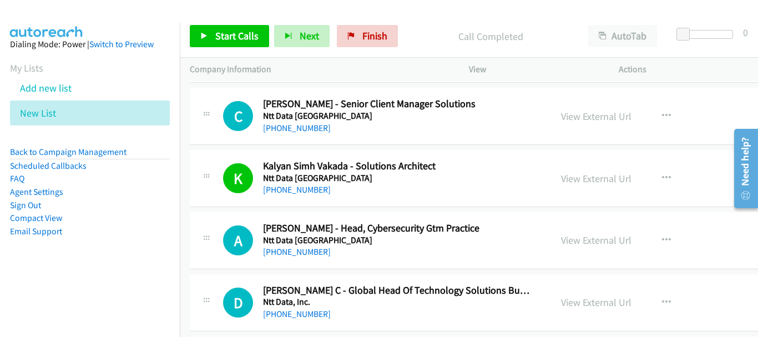
scroll to position [11646, 0]
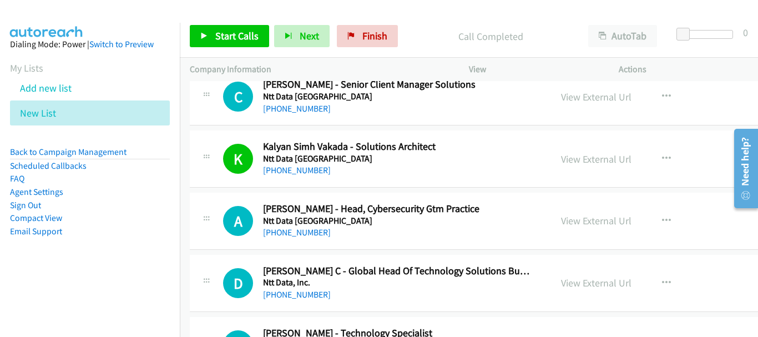
click at [303, 241] on div "A Callback Scheduled [PERSON_NAME] - Head, Cybersecurity Gtm Practice Ntt Data …" at bounding box center [531, 220] width 682 height 57
click at [301, 232] on link "[PHONE_NUMBER]" at bounding box center [297, 232] width 68 height 11
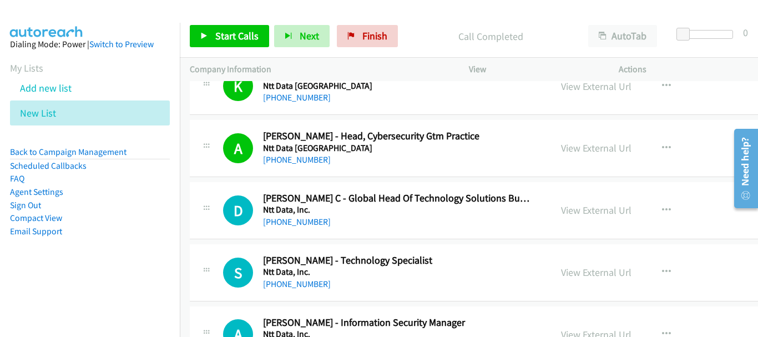
scroll to position [11757, 0]
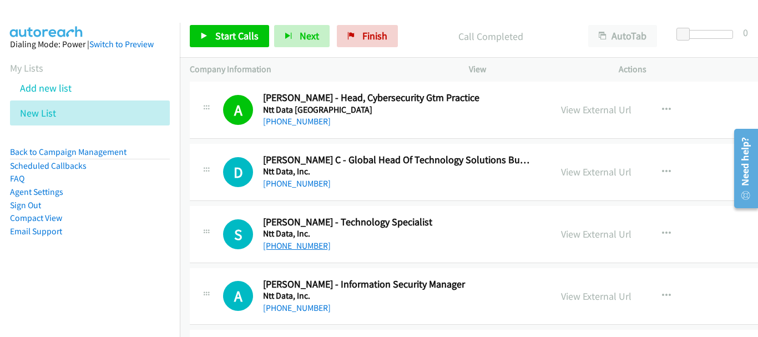
click at [286, 245] on link "[PHONE_NUMBER]" at bounding box center [297, 245] width 68 height 11
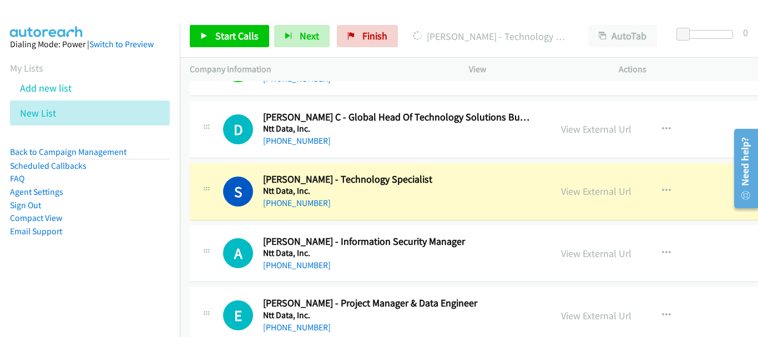
scroll to position [11812, 0]
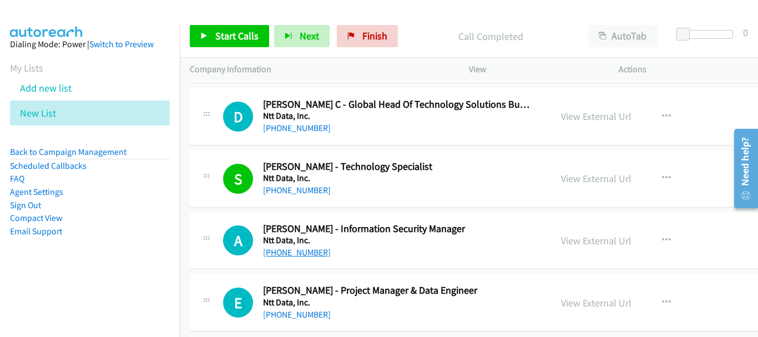
click at [292, 254] on link "[PHONE_NUMBER]" at bounding box center [297, 252] width 68 height 11
click at [292, 253] on link "[PHONE_NUMBER]" at bounding box center [297, 252] width 68 height 11
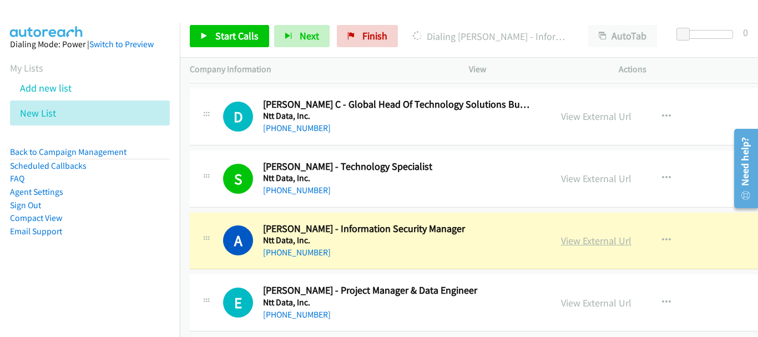
click at [590, 240] on link "View External Url" at bounding box center [596, 240] width 70 height 13
